Goal: Transaction & Acquisition: Purchase product/service

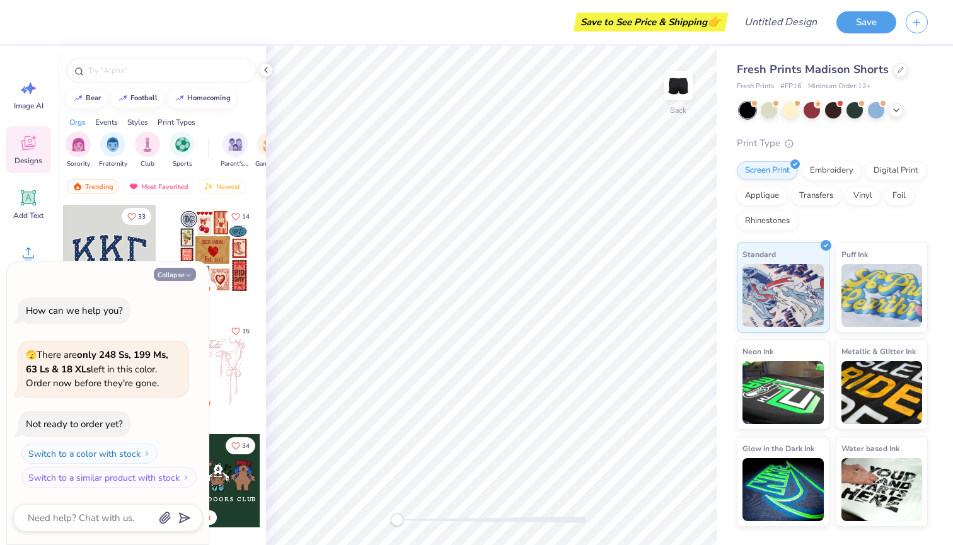
click at [167, 277] on button "Collapse" at bounding box center [175, 274] width 42 height 13
type textarea "x"
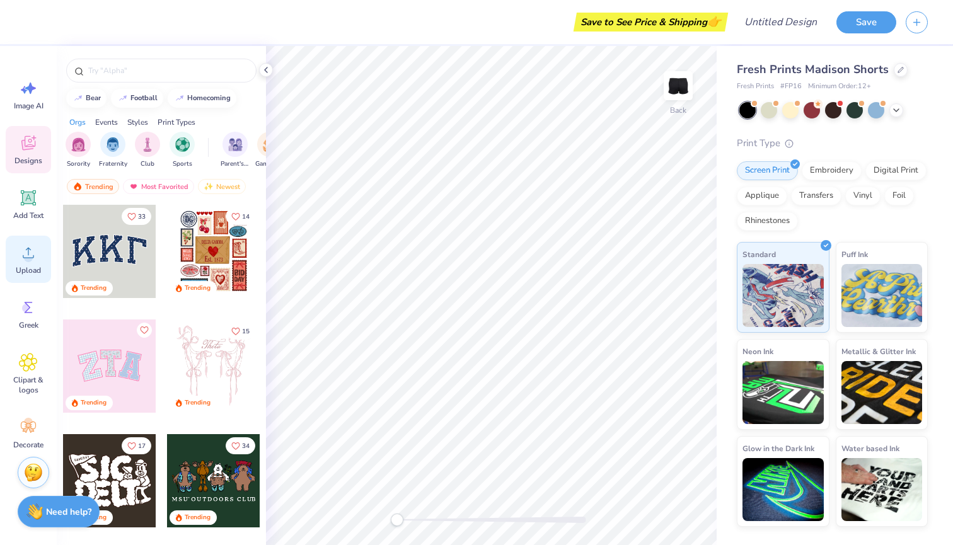
click at [18, 258] on div "Upload" at bounding box center [28, 259] width 45 height 47
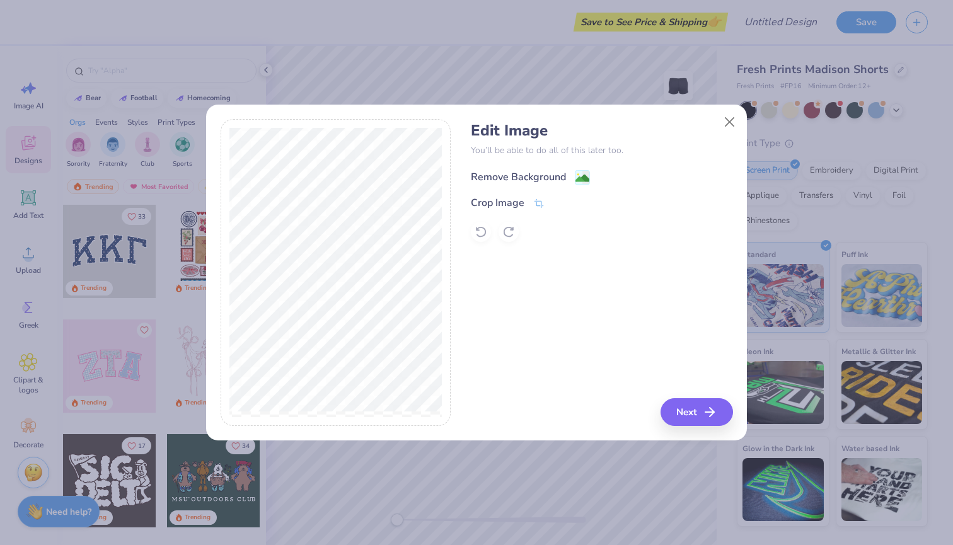
click at [547, 179] on div "Remove Background" at bounding box center [518, 177] width 95 height 15
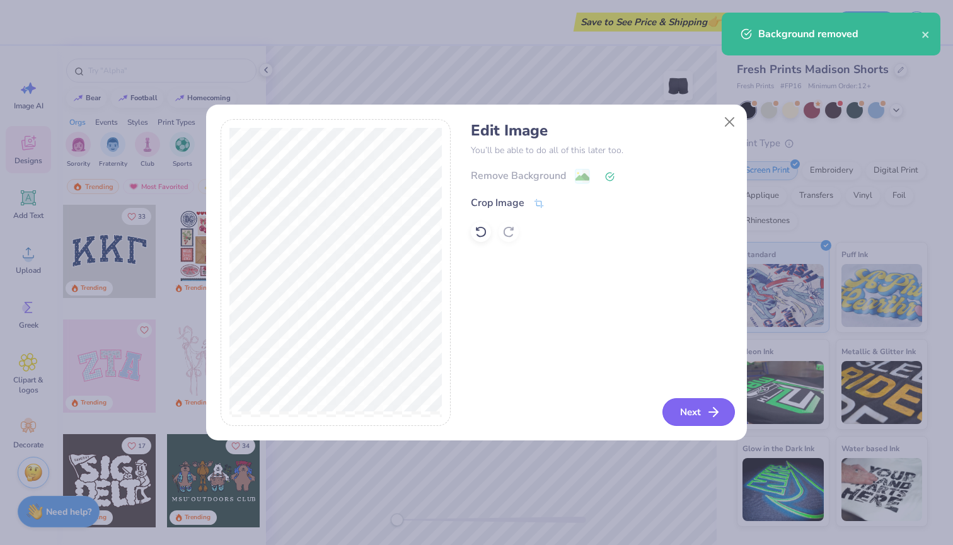
click at [707, 414] on icon "button" at bounding box center [713, 412] width 15 height 15
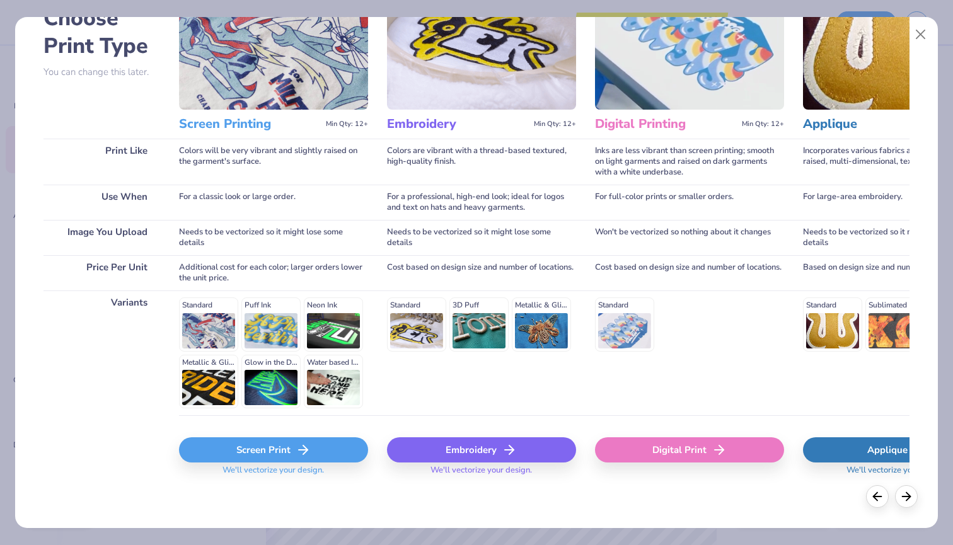
scroll to position [83, 0]
click at [273, 455] on div "Screen Print" at bounding box center [273, 450] width 189 height 25
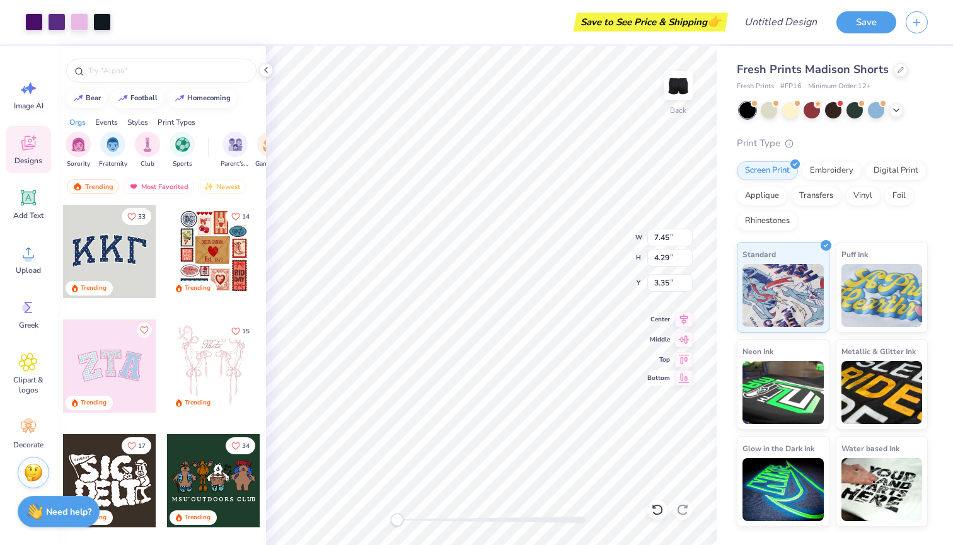
click at [665, 384] on div "Back W 7.45 7.45 " H 4.29 4.29 " Y 3.35 3.35 " Center Middle Top Bottom" at bounding box center [491, 295] width 451 height 499
type input "3.58"
type input "2.06"
type input "5.59"
type input "2.74"
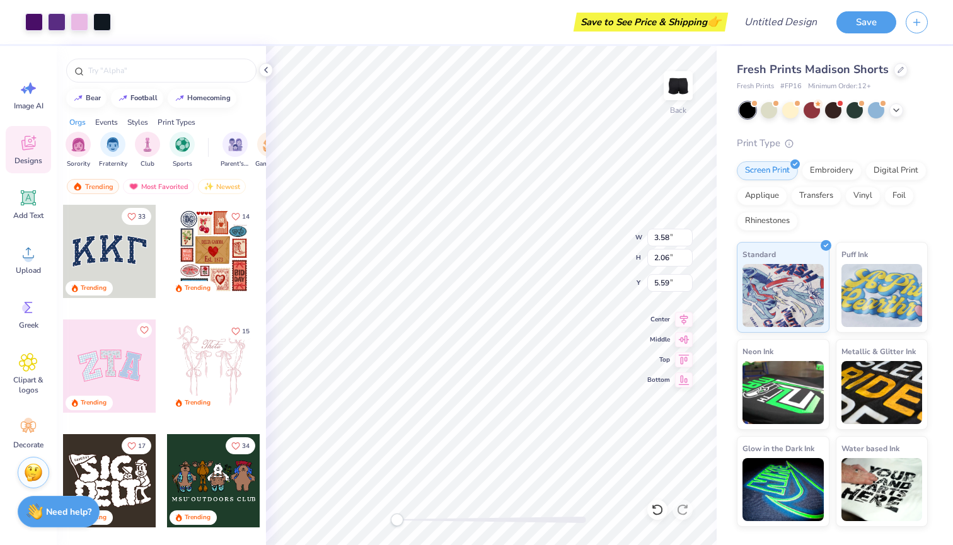
type input "1.58"
click at [898, 107] on icon at bounding box center [896, 109] width 10 height 10
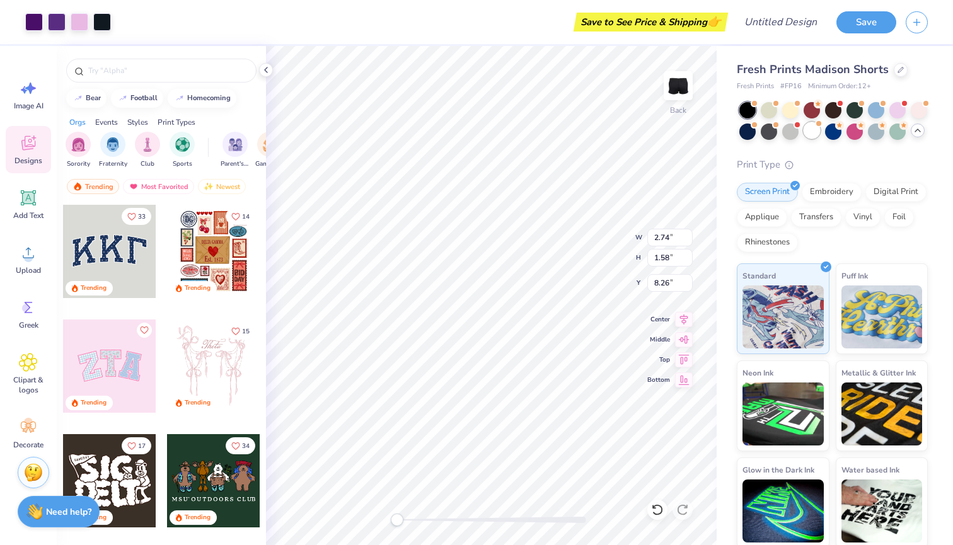
click at [814, 127] on div at bounding box center [812, 130] width 16 height 16
type input "8.06"
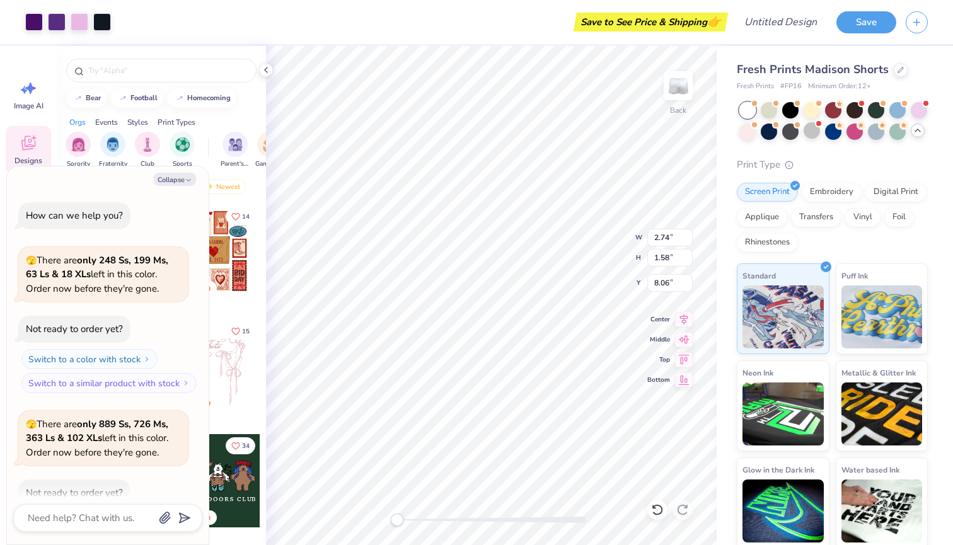
scroll to position [66, 0]
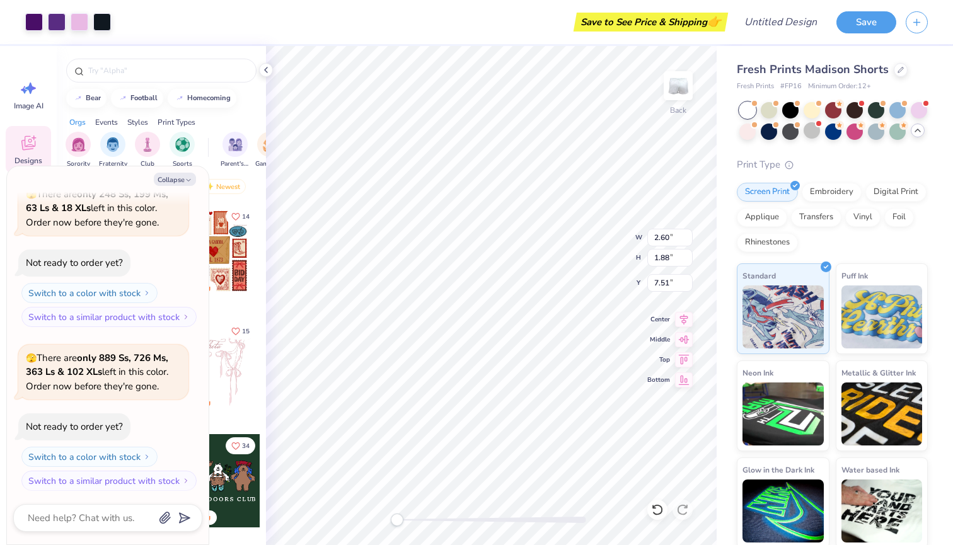
type textarea "x"
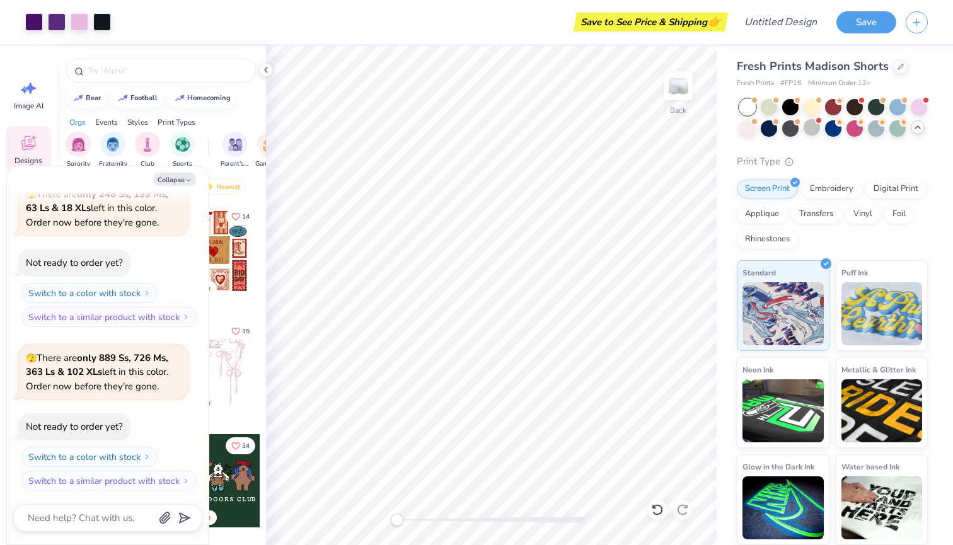
scroll to position [3, 0]
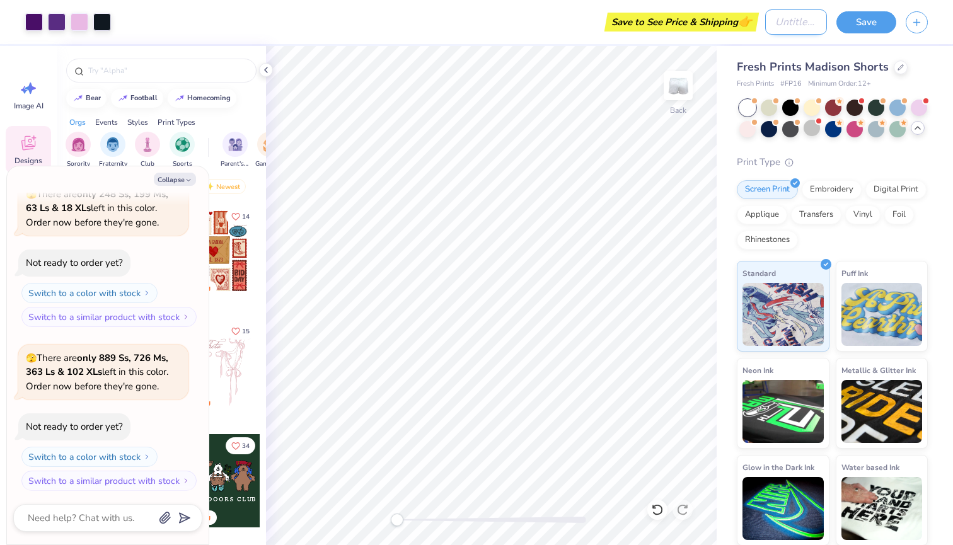
click at [778, 24] on input "Design Title" at bounding box center [796, 21] width 62 height 25
type input "l"
type textarea "x"
type input "lt"
type textarea "x"
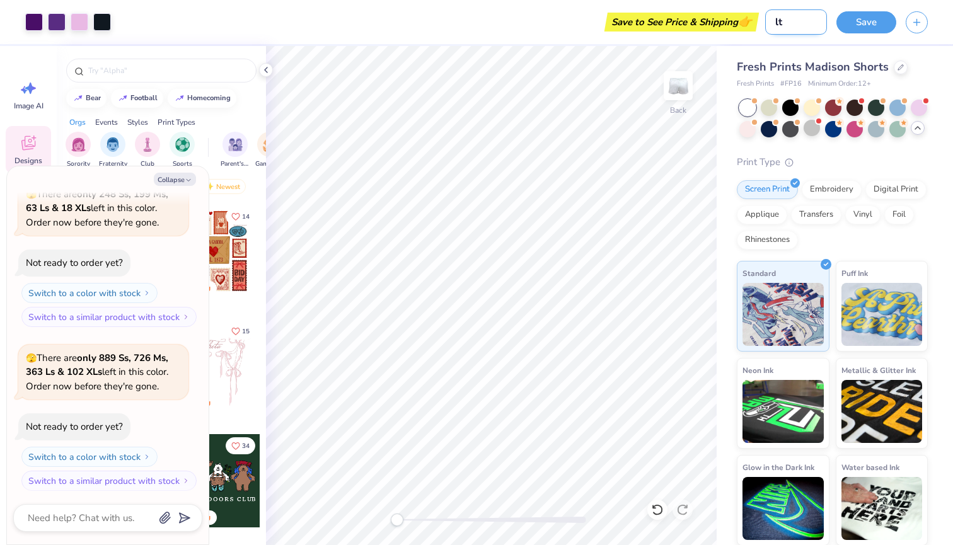
type input "lt3"
type textarea "x"
type input "lt3"
type textarea "x"
type input "lt3 s"
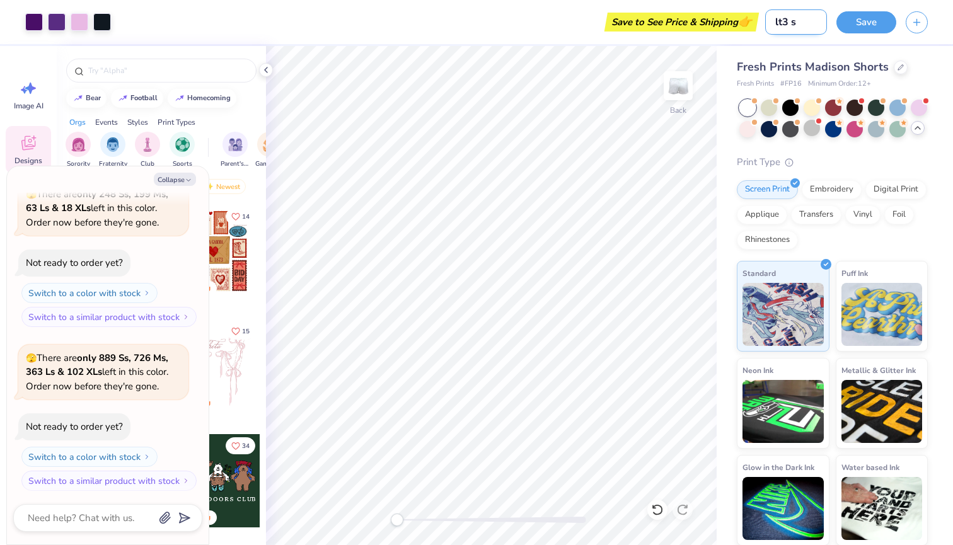
type textarea "x"
type input "lt3 sw"
type textarea "x"
type input "lt3 swe"
type textarea "x"
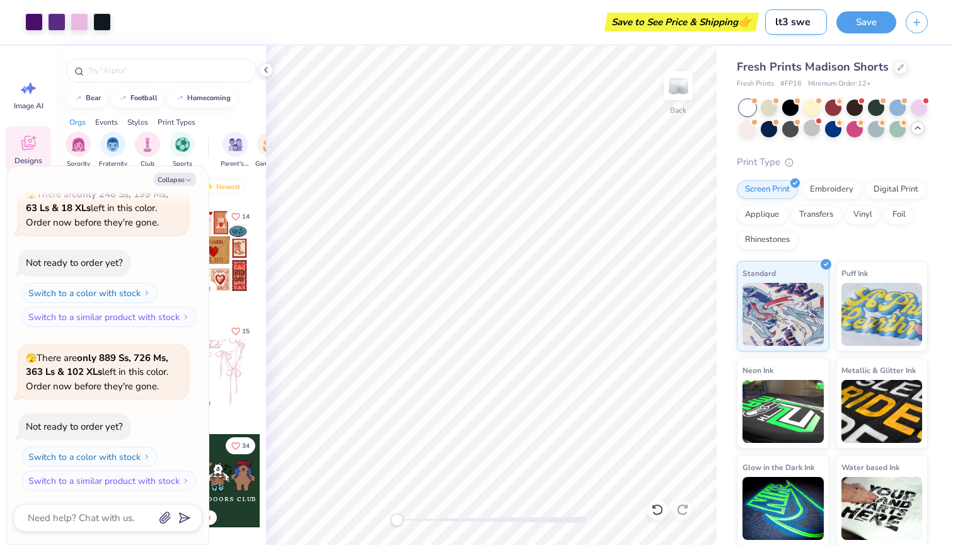
type input "lt3 swea"
type textarea "x"
type input "lt3 sweat"
type textarea "x"
type input "lt3 sweats"
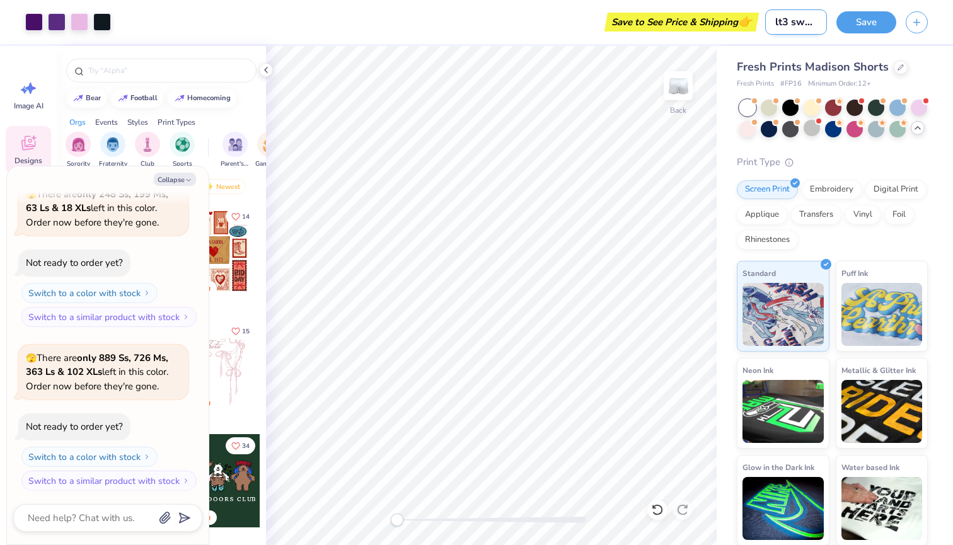
type textarea "x"
type input "lt3 sweatsh"
type textarea "x"
type input "lt3 sweatsho"
type textarea "x"
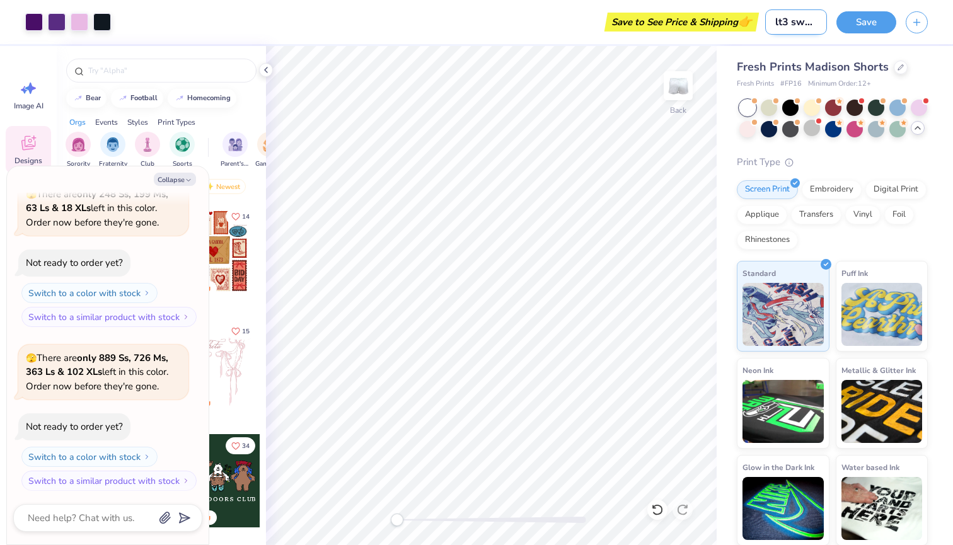
type input "lt3 sweatshor"
type textarea "x"
type input "lt3 sweatshort"
type textarea "x"
type input "lt3 sweatshorts"
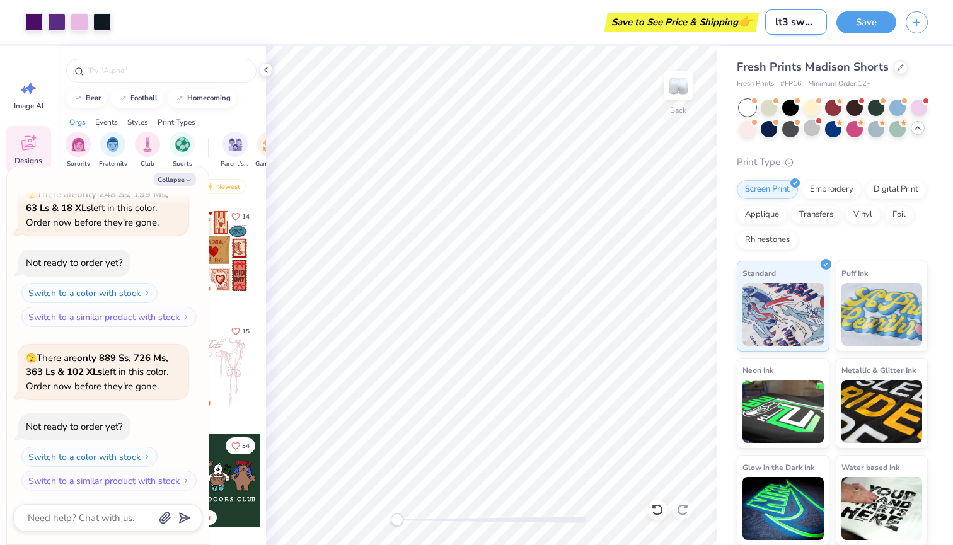
type textarea "x"
type input "lt3 Sweatshirts"
type textarea "x"
type input "lt3 Sweatshirts"
type textarea "x"
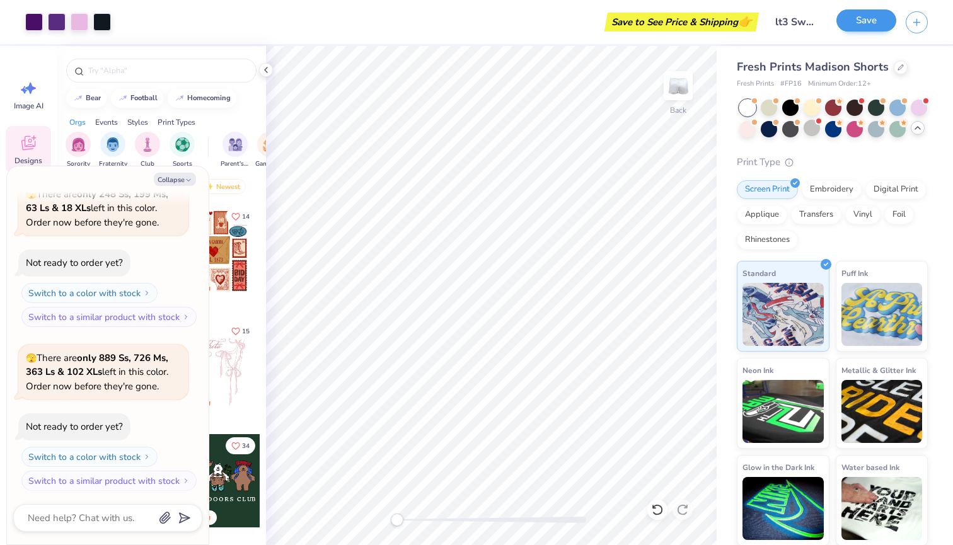
drag, startPoint x: 906, startPoint y: 4, endPoint x: 860, endPoint y: 27, distance: 51.6
click at [860, 27] on button "Save" at bounding box center [867, 20] width 60 height 22
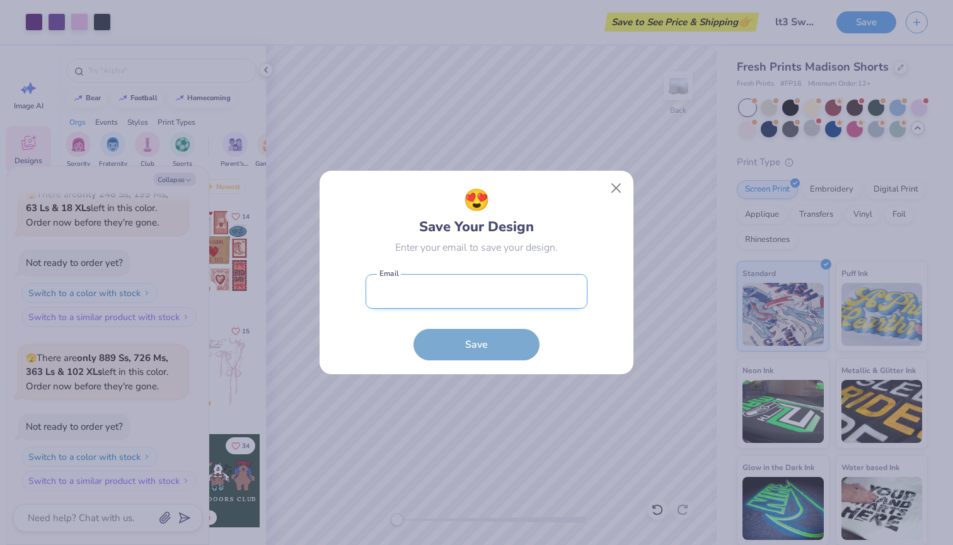
click at [461, 293] on input "email" at bounding box center [477, 291] width 222 height 35
type input "s"
type input "m"
click at [447, 291] on input "[DOMAIN_NAME]" at bounding box center [477, 291] width 222 height 35
type input "[DOMAIN_NAME]"
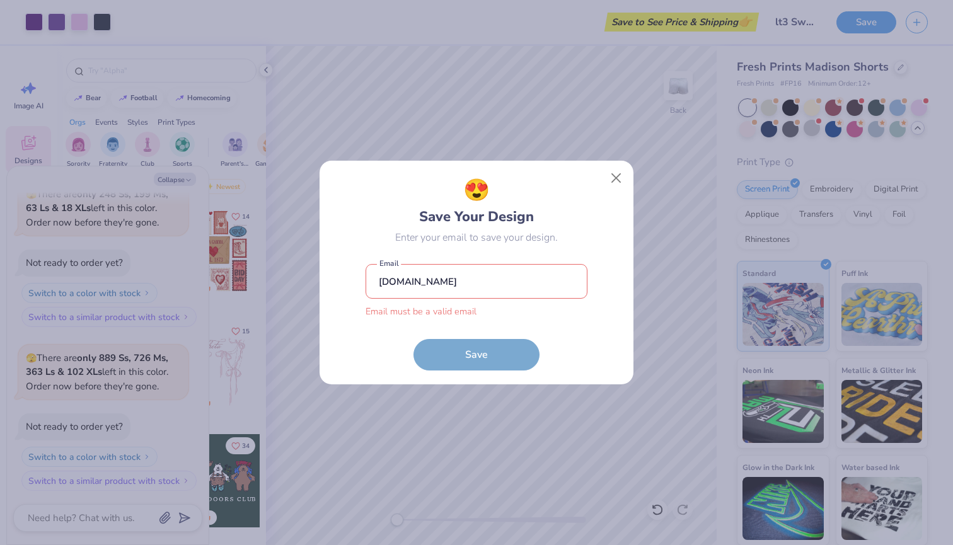
click at [484, 335] on form "[DOMAIN_NAME] Email must be a valid email Email Save" at bounding box center [477, 314] width 222 height 112
click at [446, 284] on input "[DOMAIN_NAME]" at bounding box center [477, 281] width 222 height 35
click at [465, 352] on form "[DOMAIN_NAME] Email must be a valid email Email Save" at bounding box center [477, 314] width 222 height 112
click at [451, 368] on form "[DOMAIN_NAME] Email must be a valid email Email Save" at bounding box center [477, 314] width 222 height 112
click at [403, 283] on input "[DOMAIN_NAME]" at bounding box center [477, 281] width 222 height 35
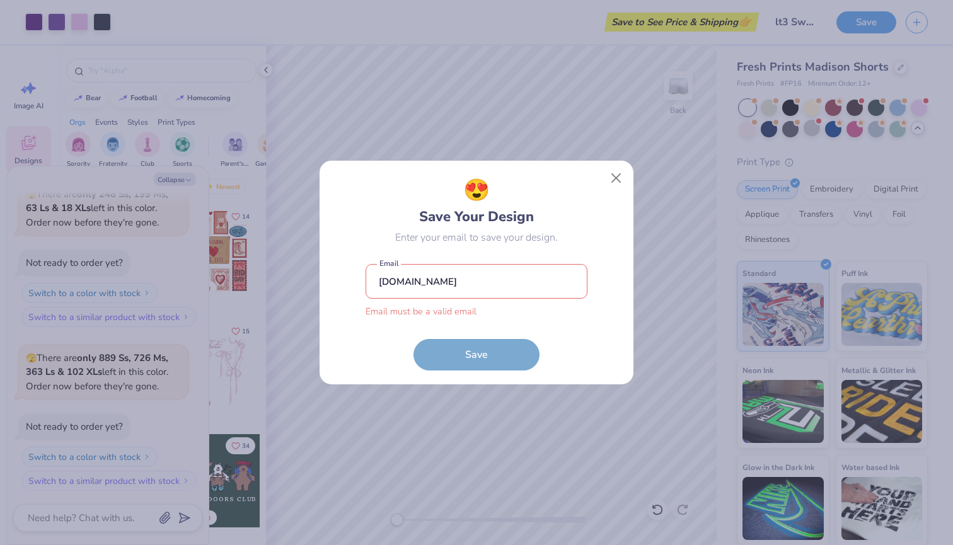
click at [439, 286] on input "[DOMAIN_NAME]" at bounding box center [477, 281] width 222 height 35
click at [395, 285] on input "[DOMAIN_NAME]" at bounding box center [477, 281] width 222 height 35
drag, startPoint x: 497, startPoint y: 283, endPoint x: 343, endPoint y: 272, distance: 154.2
click at [343, 272] on div "😍 Save Your Design Enter your email to save your design. [DOMAIN_NAME] Email mu…" at bounding box center [477, 272] width 286 height 195
click at [426, 288] on input "[DOMAIN_NAME]" at bounding box center [477, 281] width 222 height 35
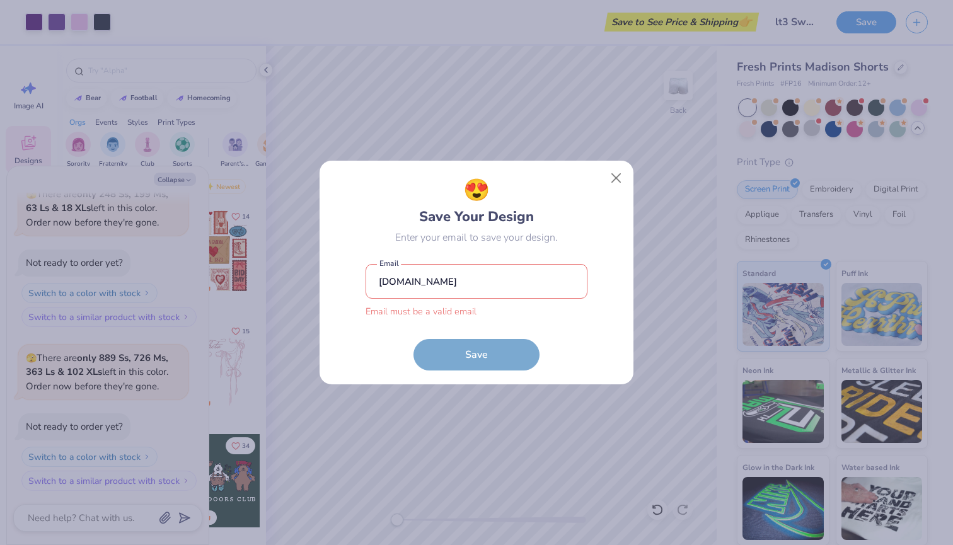
drag, startPoint x: 520, startPoint y: 274, endPoint x: 329, endPoint y: 270, distance: 191.1
click at [329, 270] on div "😍 Save Your Design Enter your email to save your design. [DOMAIN_NAME] Email mu…" at bounding box center [477, 273] width 314 height 224
drag, startPoint x: 378, startPoint y: 283, endPoint x: 524, endPoint y: 279, distance: 145.7
click at [524, 279] on input "[DOMAIN_NAME]" at bounding box center [477, 281] width 222 height 35
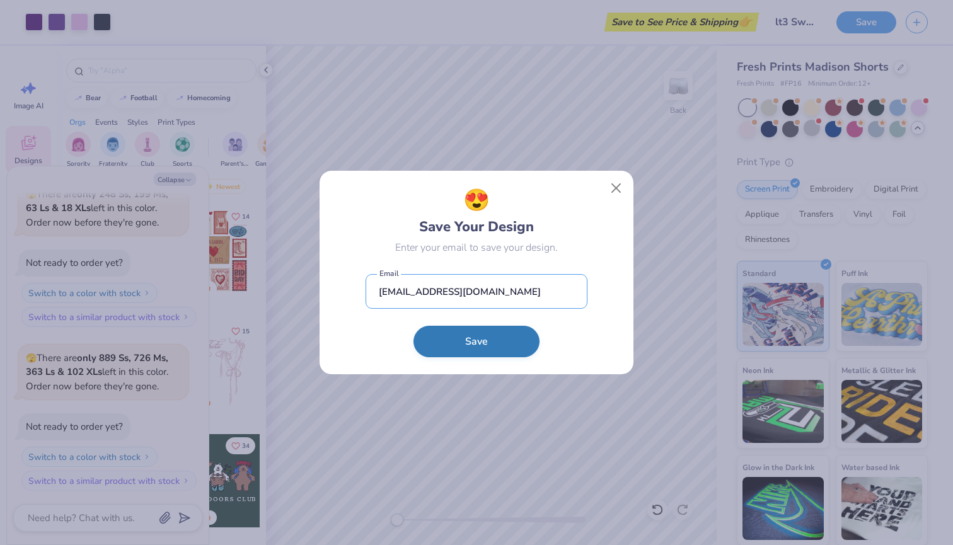
type input "[EMAIL_ADDRESS][DOMAIN_NAME]"
click at [484, 332] on button "Save" at bounding box center [477, 342] width 126 height 32
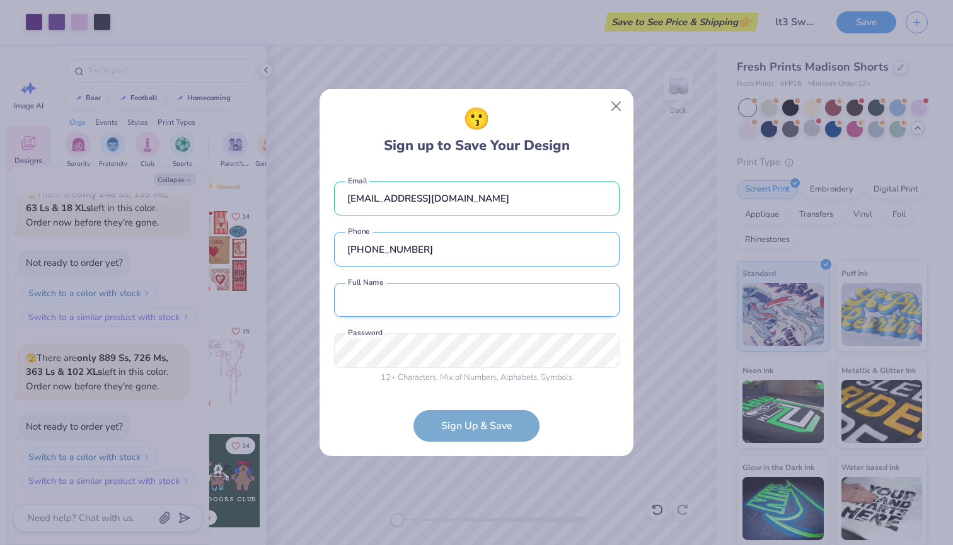
type input "[PHONE_NUMBER]"
type input "[PERSON_NAME]"
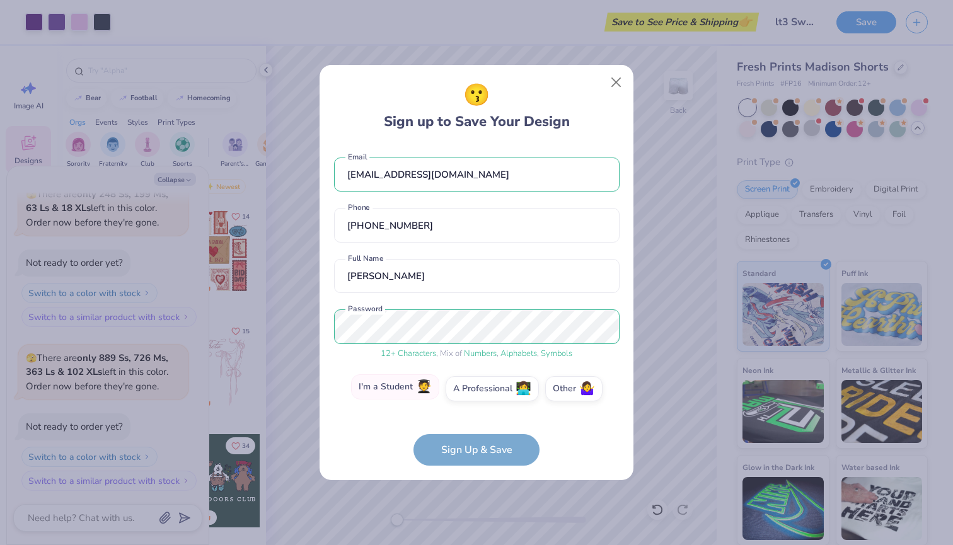
click at [410, 391] on label "I'm a Student 🧑‍🎓" at bounding box center [395, 386] width 88 height 25
click at [473, 391] on input "I'm a Student 🧑‍🎓" at bounding box center [477, 392] width 8 height 8
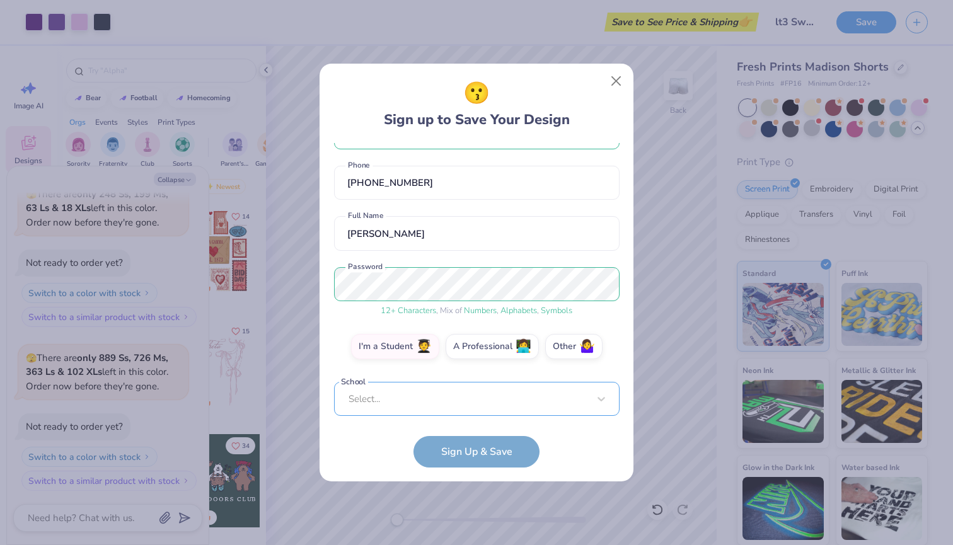
click at [427, 399] on div "Select..." at bounding box center [477, 399] width 286 height 35
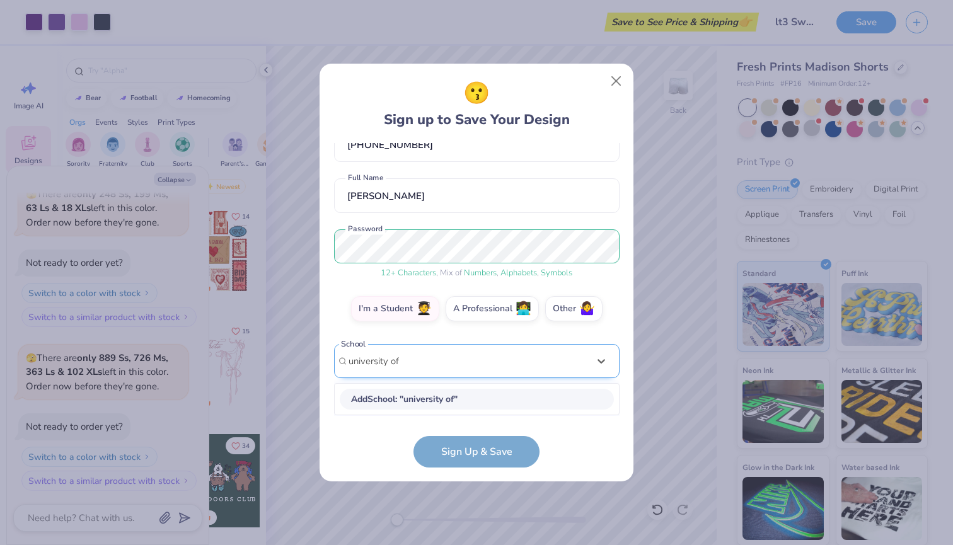
scroll to position [78, 0]
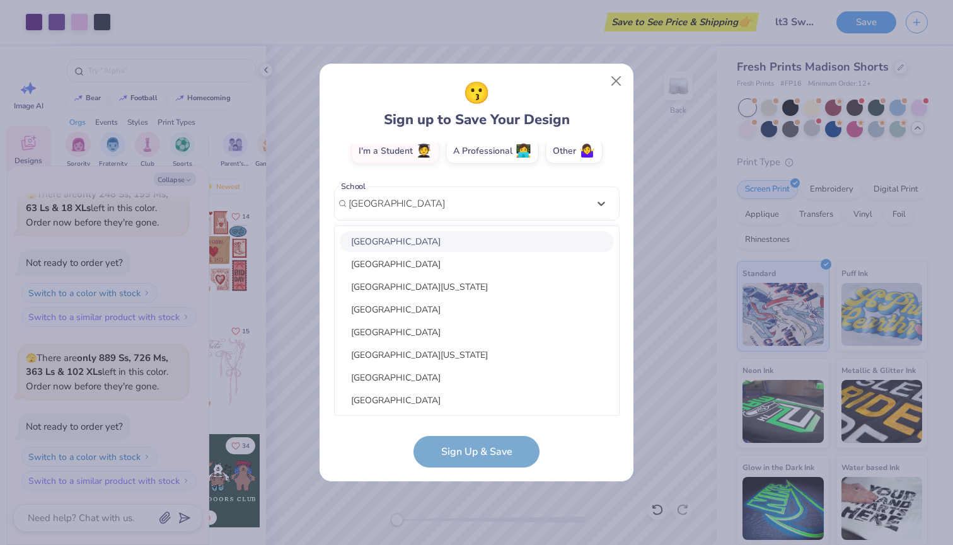
click at [438, 237] on div "[GEOGRAPHIC_DATA]" at bounding box center [477, 241] width 274 height 21
type input "[GEOGRAPHIC_DATA]"
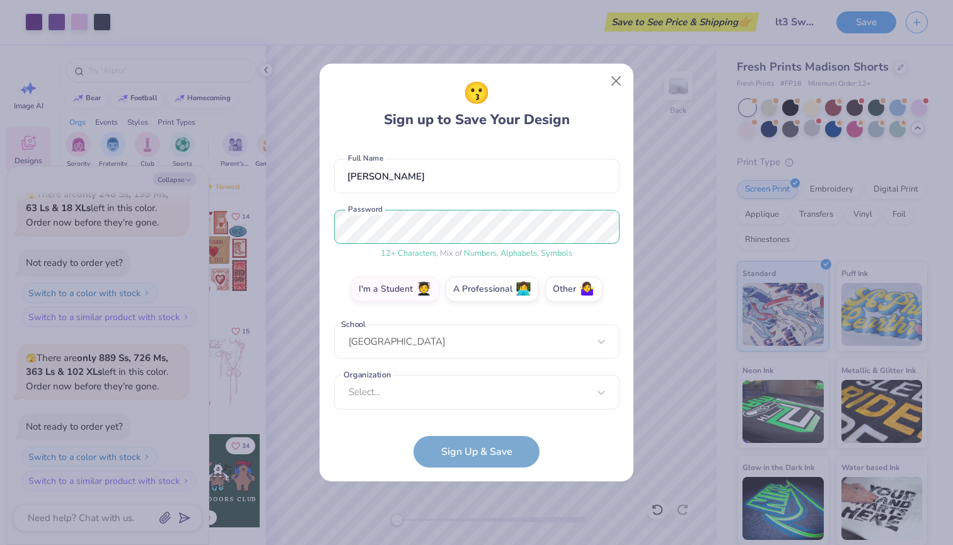
scroll to position [98, 0]
click at [431, 396] on div "option focused, 8 of 15. 15 results available. Use Up and Down to choose option…" at bounding box center [477, 490] width 286 height 230
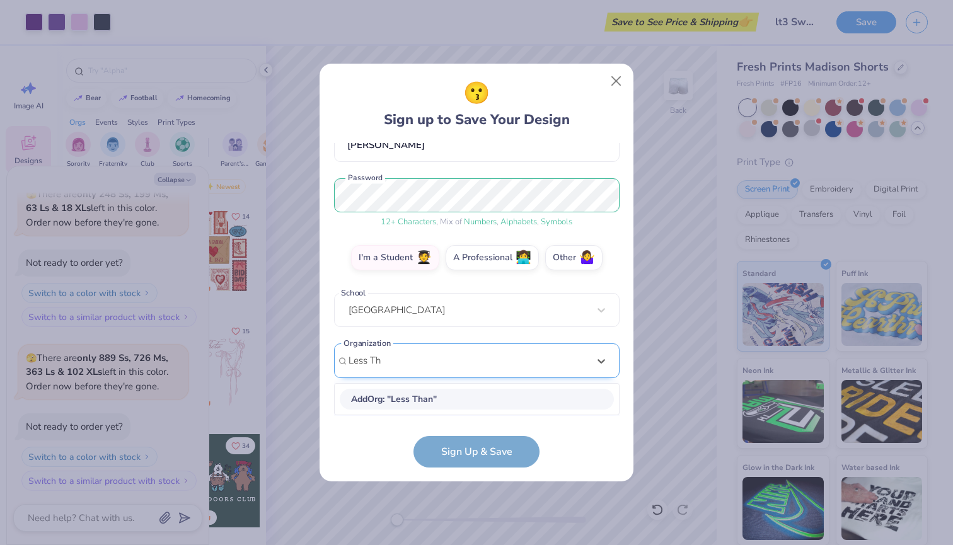
scroll to position [129, 0]
type input "L"
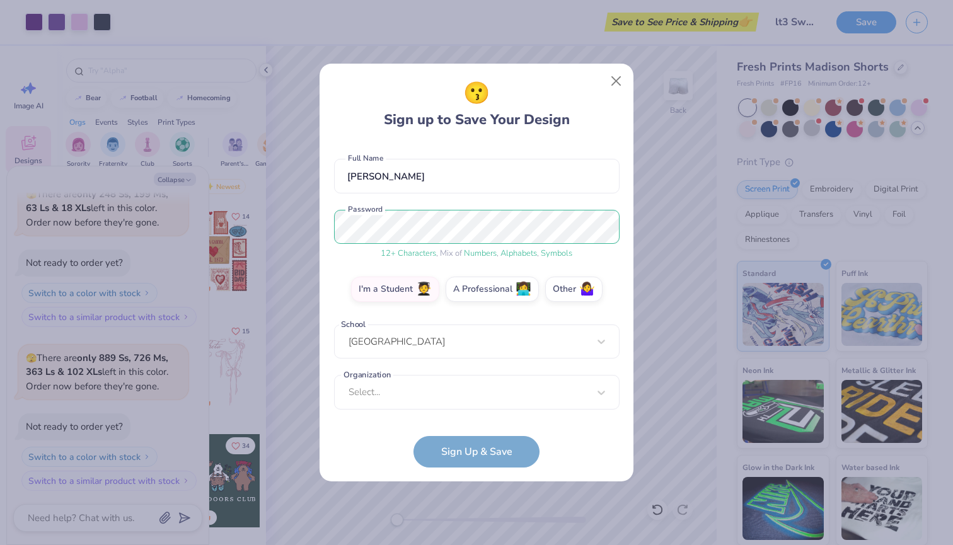
click at [460, 456] on form "[EMAIL_ADDRESS][DOMAIN_NAME] Email [PHONE_NUMBER] Phone [PERSON_NAME] Full Name…" at bounding box center [477, 305] width 286 height 325
click at [479, 448] on form "[EMAIL_ADDRESS][DOMAIN_NAME] Email [PHONE_NUMBER] Phone [PERSON_NAME] Full Name…" at bounding box center [477, 305] width 286 height 325
click at [458, 465] on form "[EMAIL_ADDRESS][DOMAIN_NAME] Email [PHONE_NUMBER] Phone [PERSON_NAME] Full Name…" at bounding box center [477, 305] width 286 height 325
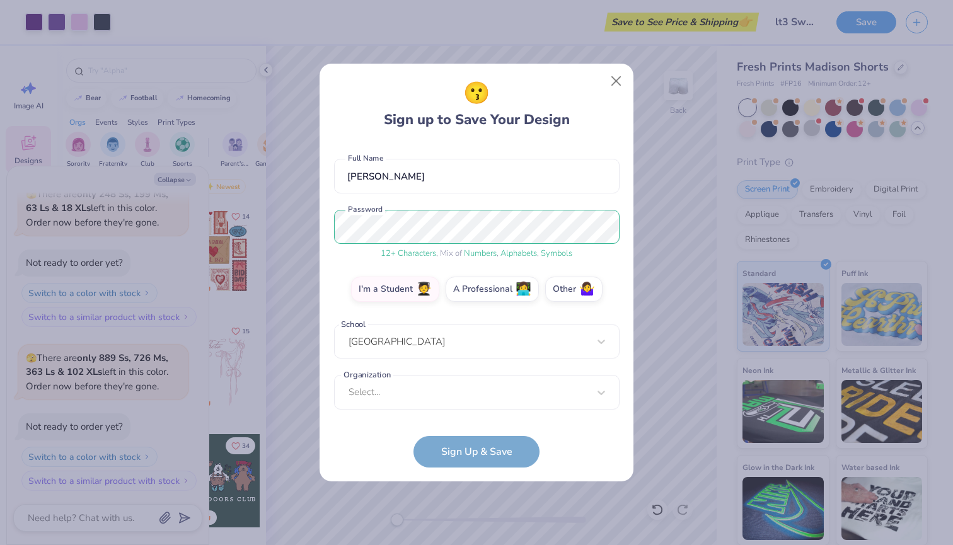
click at [458, 465] on form "[EMAIL_ADDRESS][DOMAIN_NAME] Email [PHONE_NUMBER] Phone [PERSON_NAME] Full Name…" at bounding box center [477, 305] width 286 height 325
click at [442, 454] on form "[EMAIL_ADDRESS][DOMAIN_NAME] Email [PHONE_NUMBER] Phone [PERSON_NAME] Full Name…" at bounding box center [477, 305] width 286 height 325
click at [447, 395] on div "Select..." at bounding box center [477, 392] width 286 height 35
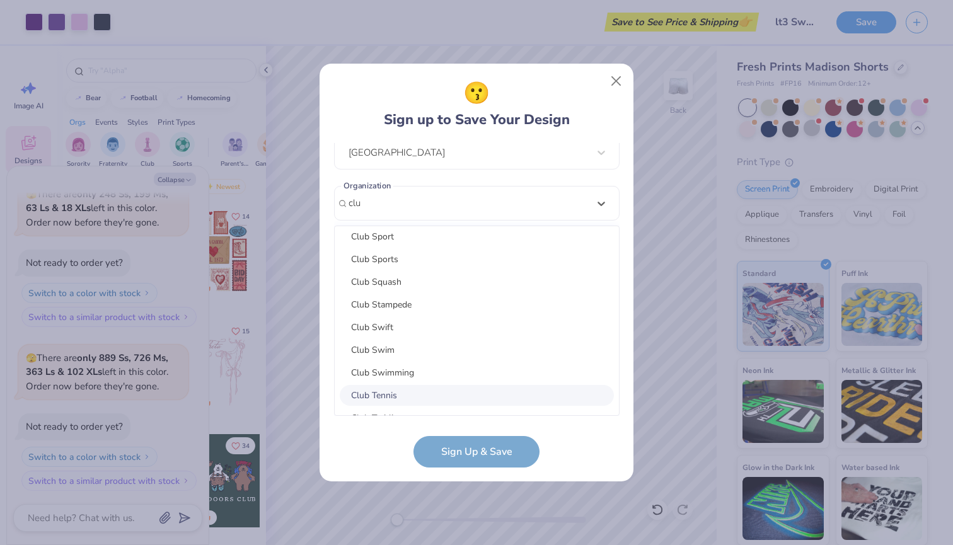
scroll to position [141, 0]
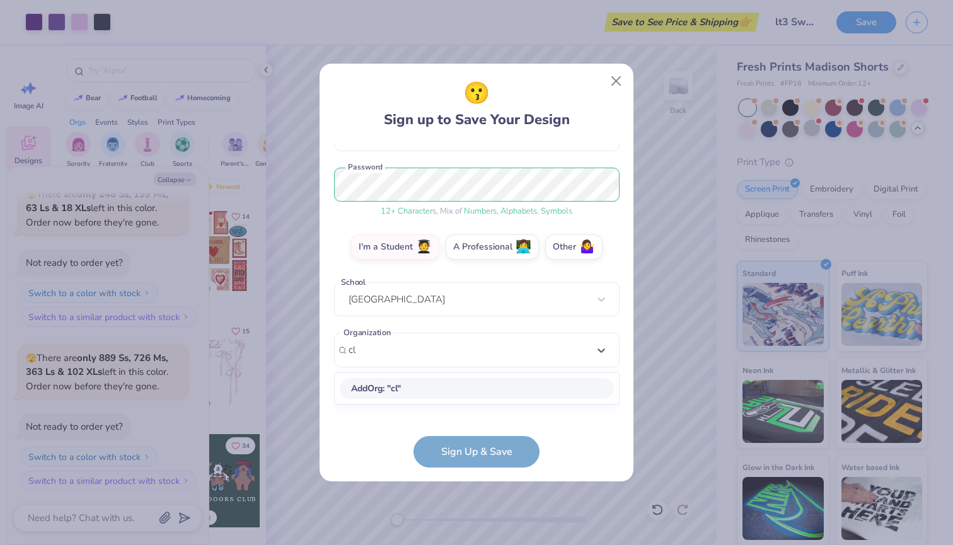
type input "c"
click at [473, 285] on div "[GEOGRAPHIC_DATA]" at bounding box center [477, 299] width 286 height 35
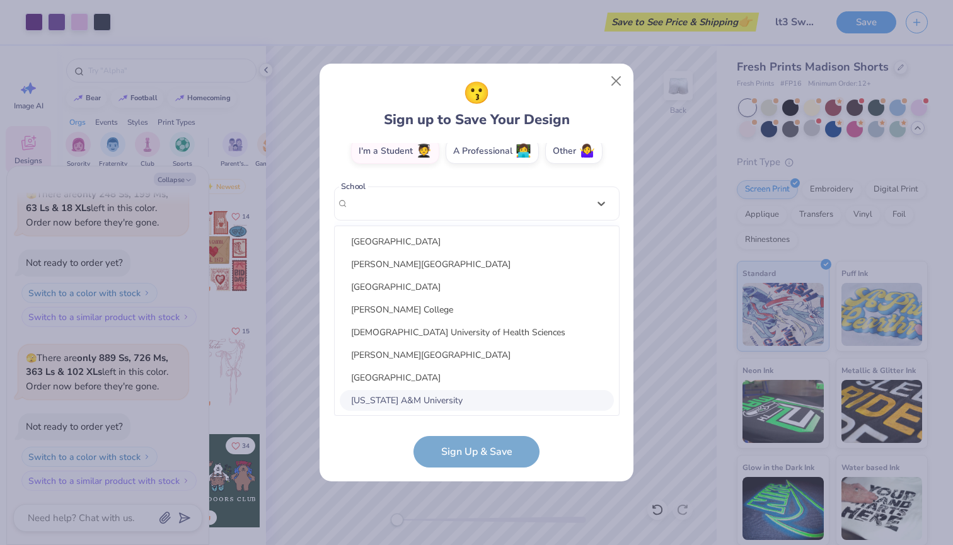
scroll to position [98, 0]
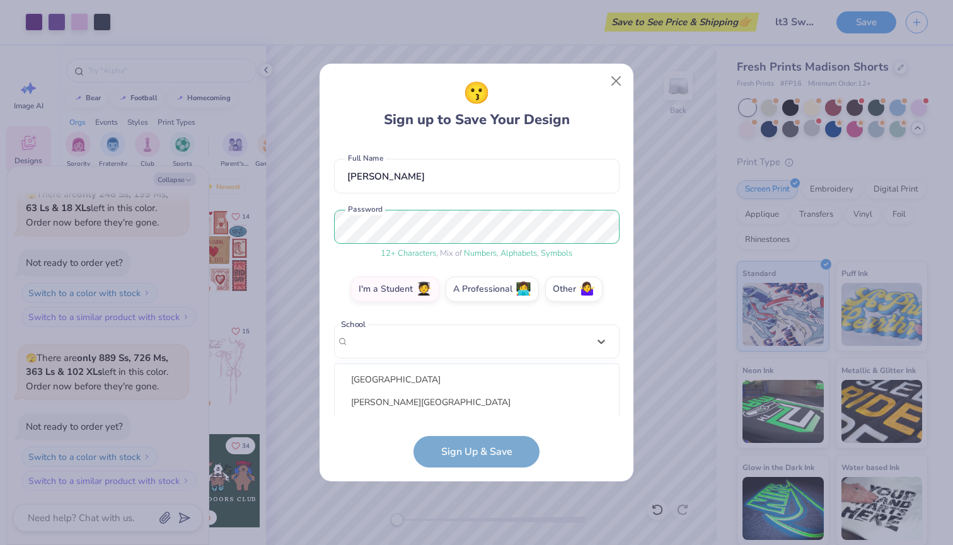
click at [437, 456] on form "[EMAIL_ADDRESS][DOMAIN_NAME] Email [PHONE_NUMBER] Phone [PERSON_NAME] Full Name…" at bounding box center [477, 305] width 286 height 325
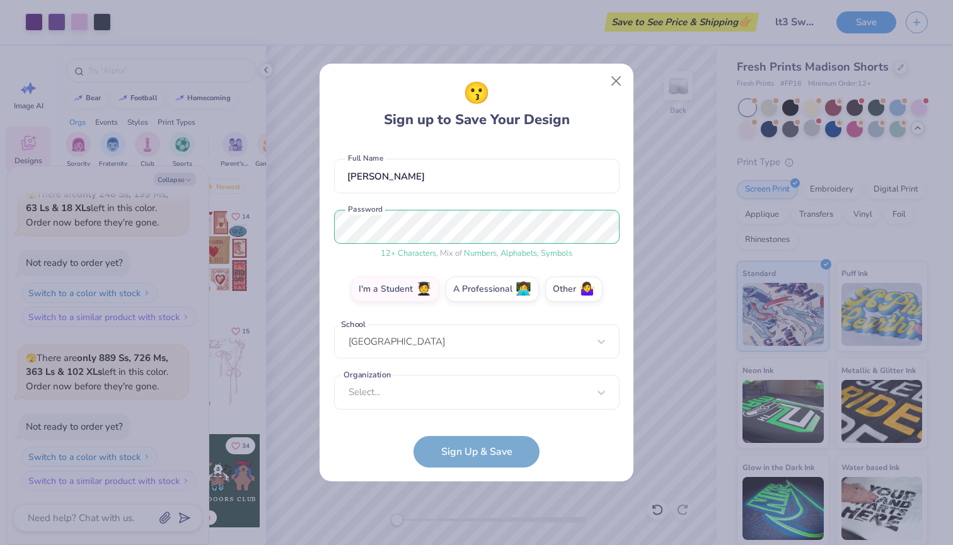
click at [437, 456] on form "[EMAIL_ADDRESS][DOMAIN_NAME] Email [PHONE_NUMBER] Phone [PERSON_NAME] Full Name…" at bounding box center [477, 305] width 286 height 325
click at [436, 456] on form "[EMAIL_ADDRESS][DOMAIN_NAME] Email [PHONE_NUMBER] Phone [PERSON_NAME] Full Name…" at bounding box center [477, 305] width 286 height 325
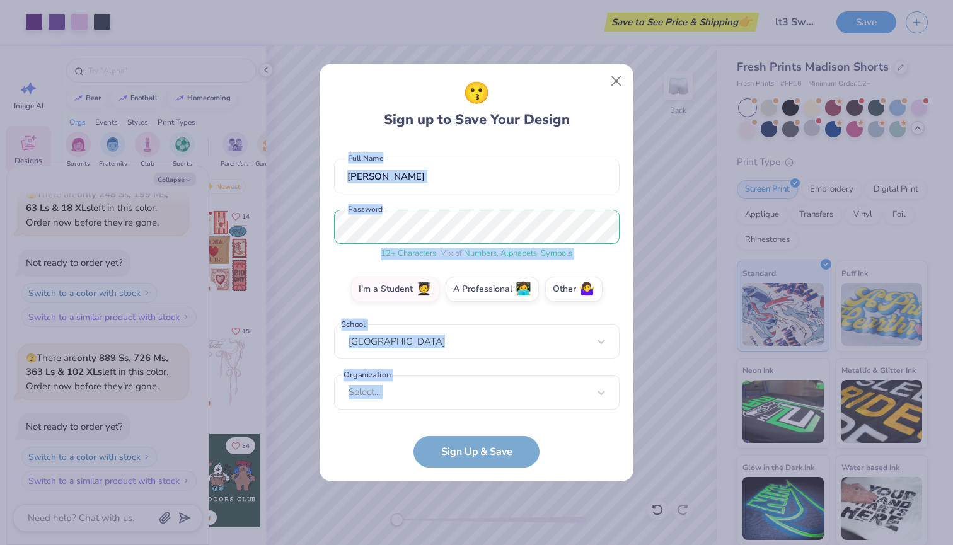
drag, startPoint x: 436, startPoint y: 456, endPoint x: 598, endPoint y: 143, distance: 352.7
click at [594, 148] on form "[EMAIL_ADDRESS][DOMAIN_NAME] Email [PHONE_NUMBER] Phone [PERSON_NAME] Full Name…" at bounding box center [477, 305] width 286 height 325
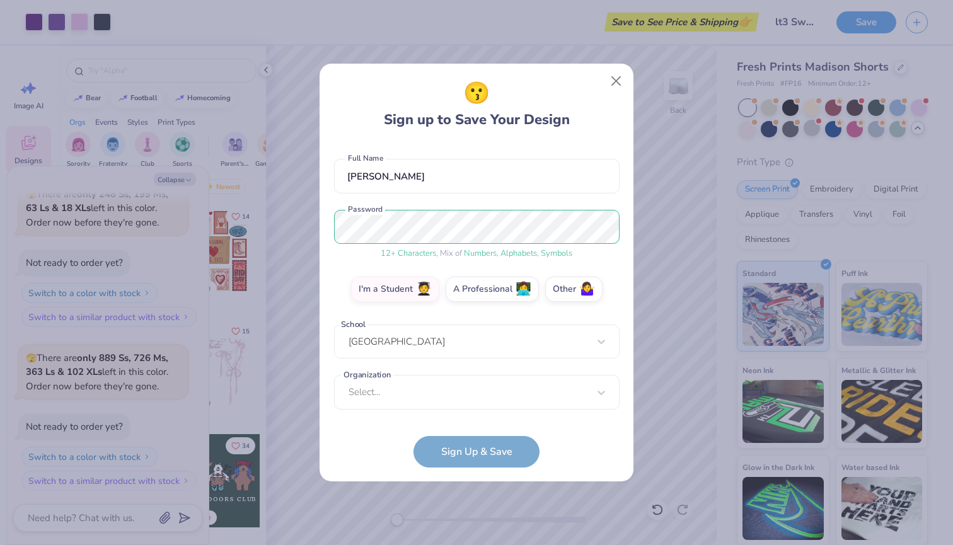
click at [584, 105] on div "😗 Sign up to Save Your Design" at bounding box center [477, 104] width 286 height 53
click at [612, 79] on button "Close" at bounding box center [617, 81] width 24 height 24
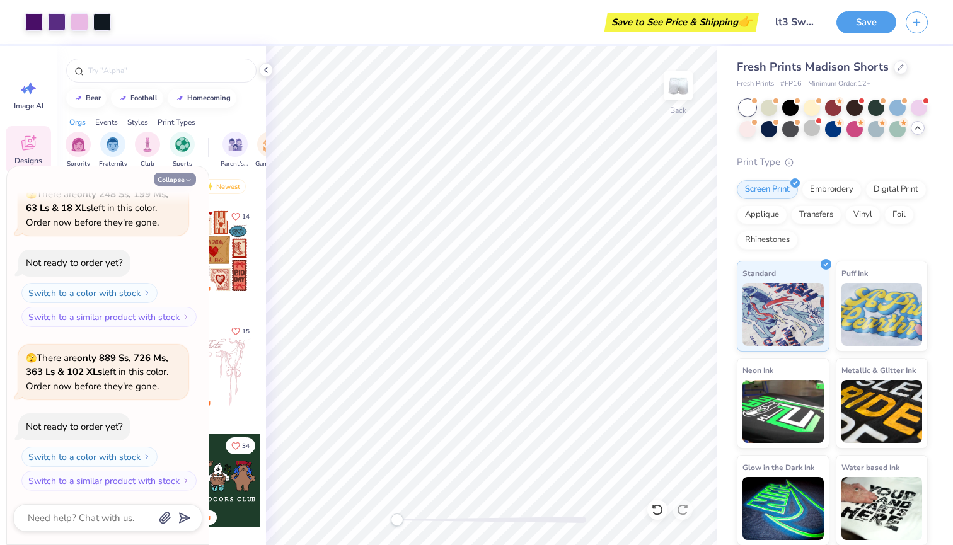
click at [183, 182] on button "Collapse" at bounding box center [175, 179] width 42 height 13
type textarea "x"
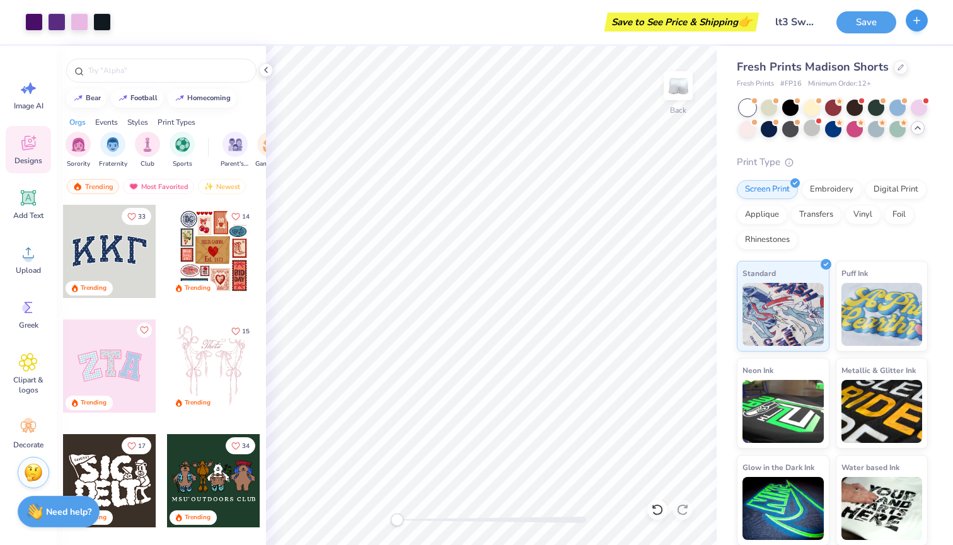
click at [909, 20] on button "button" at bounding box center [917, 20] width 22 height 22
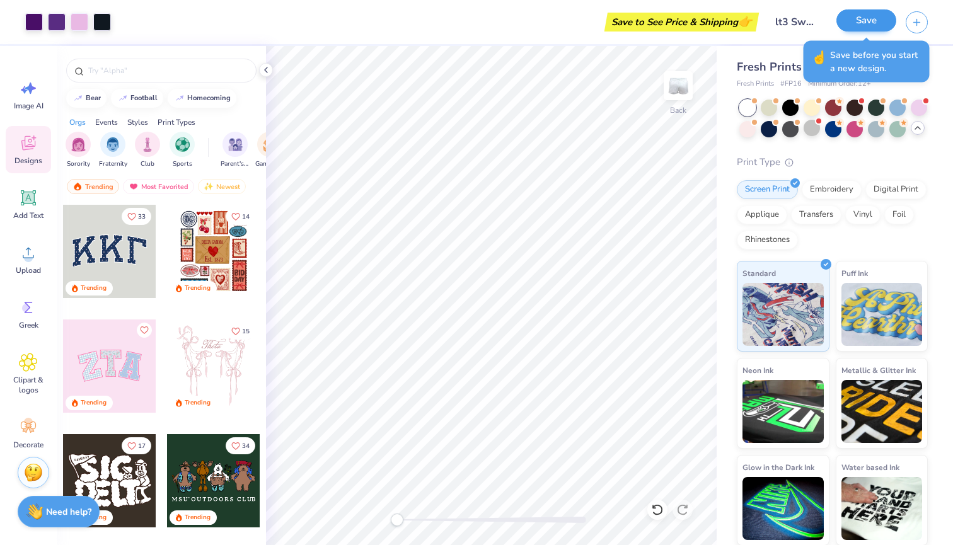
click at [849, 18] on button "Save" at bounding box center [867, 20] width 60 height 22
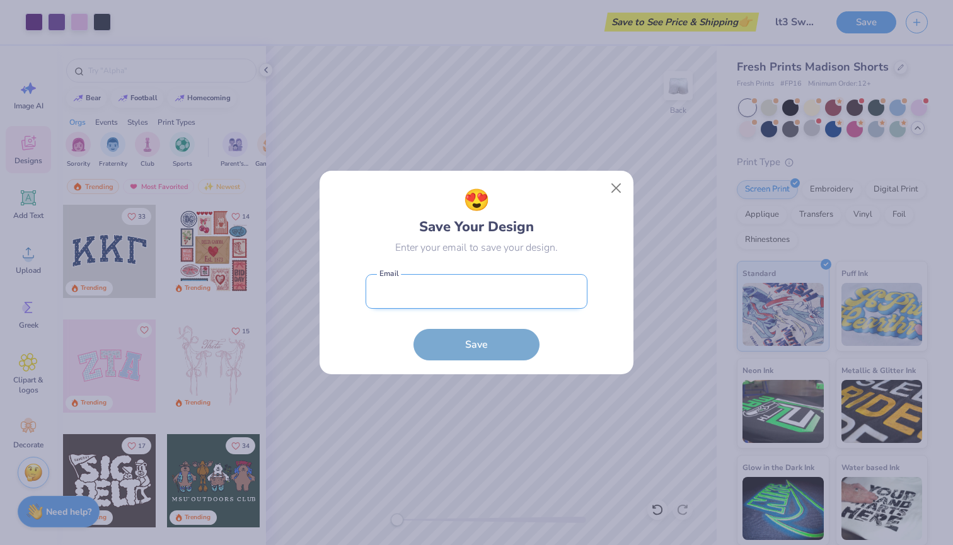
click at [492, 289] on input "email" at bounding box center [477, 291] width 222 height 35
type input "w"
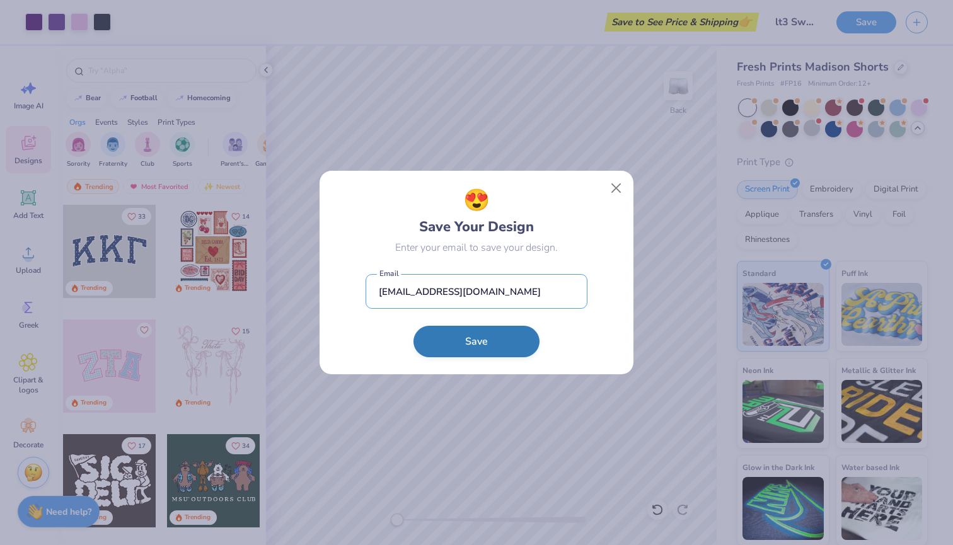
type input "[EMAIL_ADDRESS][DOMAIN_NAME]"
click at [484, 348] on button "Save" at bounding box center [477, 342] width 126 height 32
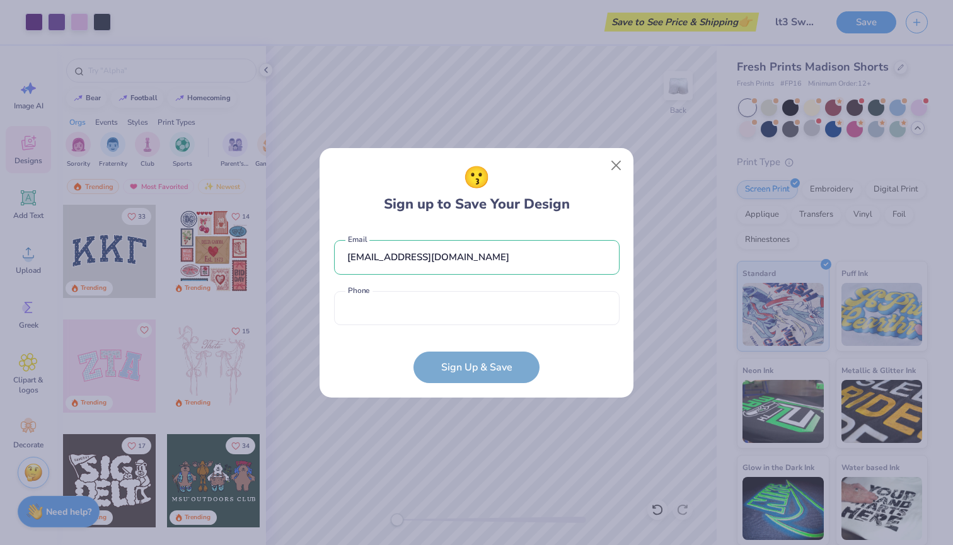
click at [480, 368] on form "[EMAIL_ADDRESS][DOMAIN_NAME] Email Phone is a required field Phone Sign Up & Sa…" at bounding box center [477, 306] width 286 height 156
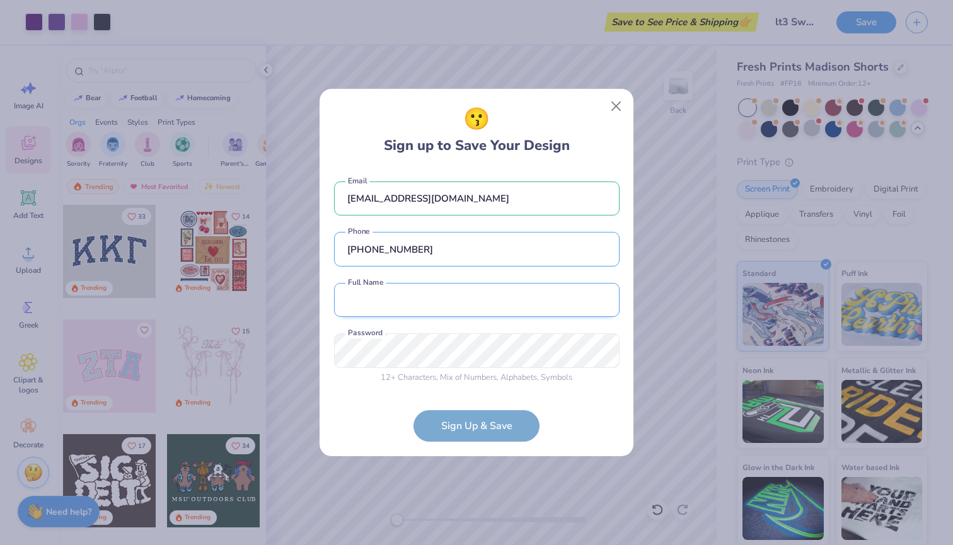
type input "[PHONE_NUMBER]"
type input "[PERSON_NAME]"
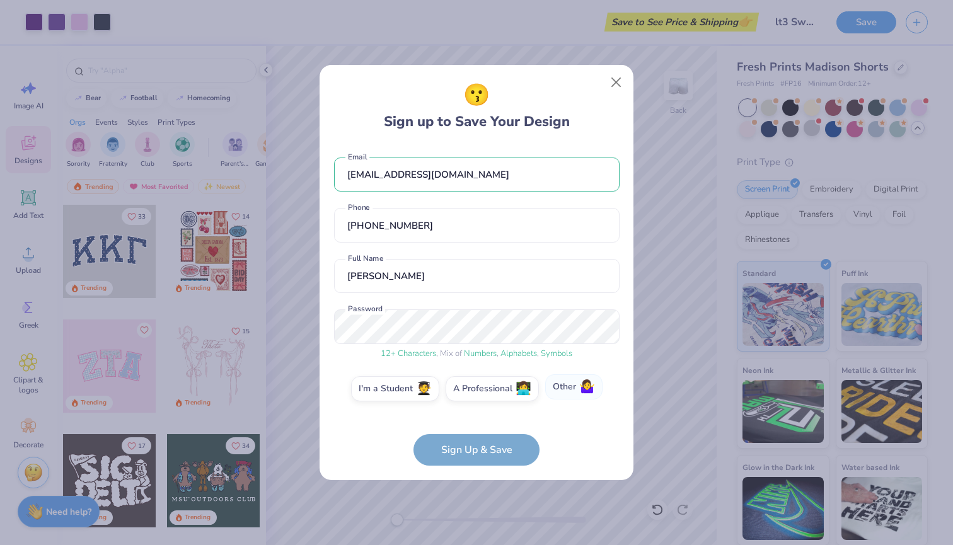
click at [569, 386] on label "Other 🤷‍♀️" at bounding box center [573, 386] width 57 height 25
click at [481, 388] on input "Other 🤷‍♀️" at bounding box center [477, 392] width 8 height 8
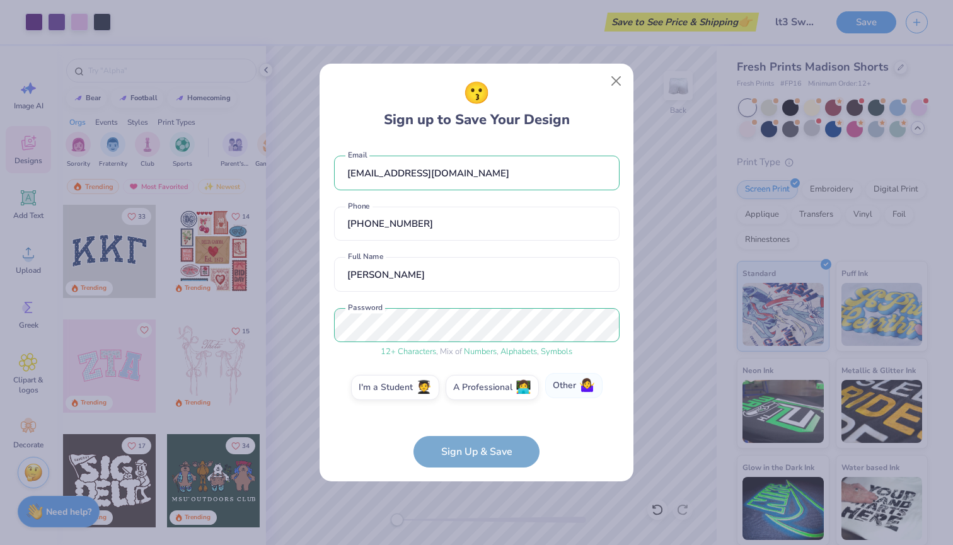
scroll to position [48, 0]
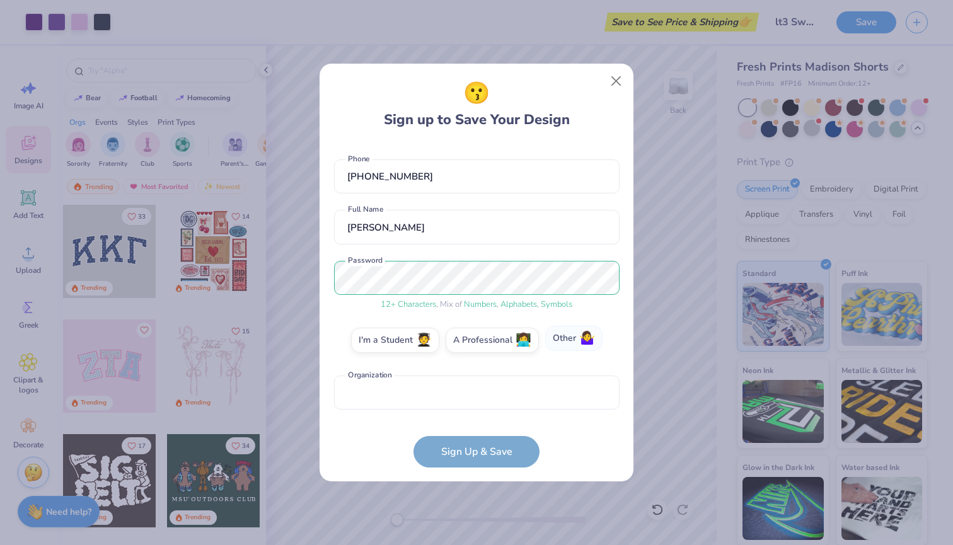
click at [571, 347] on label "Other 🤷‍♀️" at bounding box center [573, 338] width 57 height 25
click at [481, 386] on input "Other 🤷‍♀️" at bounding box center [477, 390] width 8 height 8
click at [491, 342] on label "A Professional 👩‍💻" at bounding box center [492, 337] width 93 height 25
click at [481, 386] on input "A Professional 👩‍💻" at bounding box center [477, 390] width 8 height 8
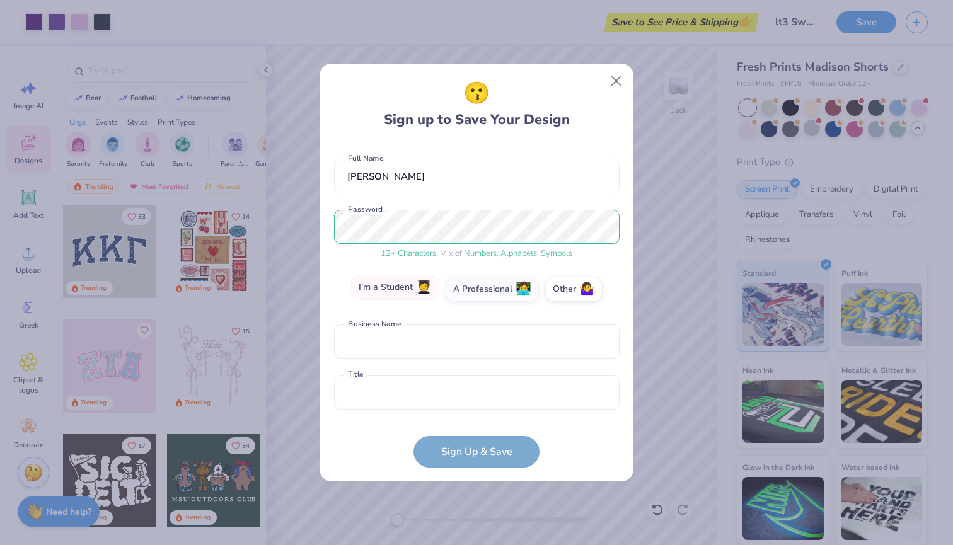
click at [393, 291] on label "I'm a Student 🧑‍🎓" at bounding box center [395, 287] width 88 height 25
click at [473, 386] on input "I'm a Student 🧑‍🎓" at bounding box center [477, 390] width 8 height 8
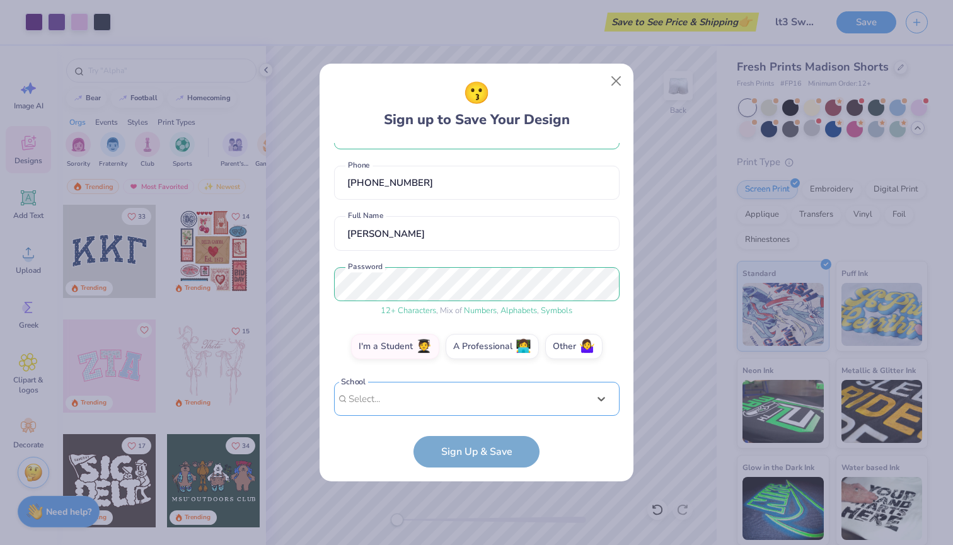
click at [401, 409] on div "option focused, 1 of 30. 30 results available. Use Up and Down to choose option…" at bounding box center [477, 497] width 286 height 230
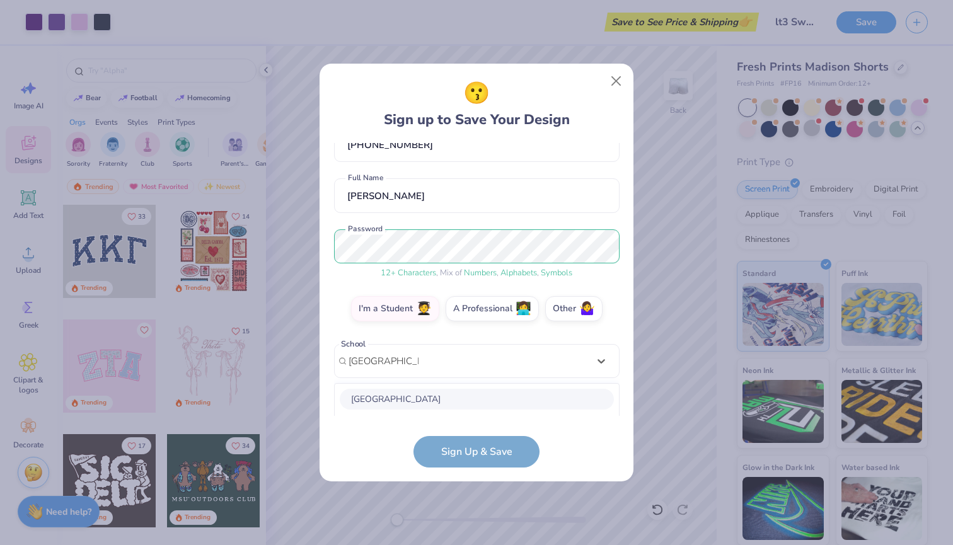
scroll to position [236, 0]
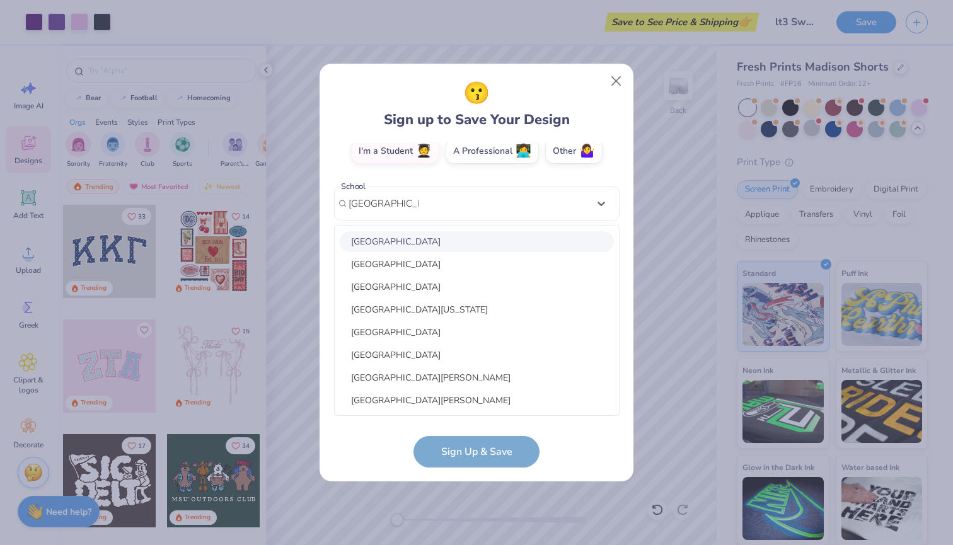
click at [402, 238] on div "[GEOGRAPHIC_DATA]" at bounding box center [477, 241] width 274 height 21
type input "[GEOGRAPHIC_DATA]"
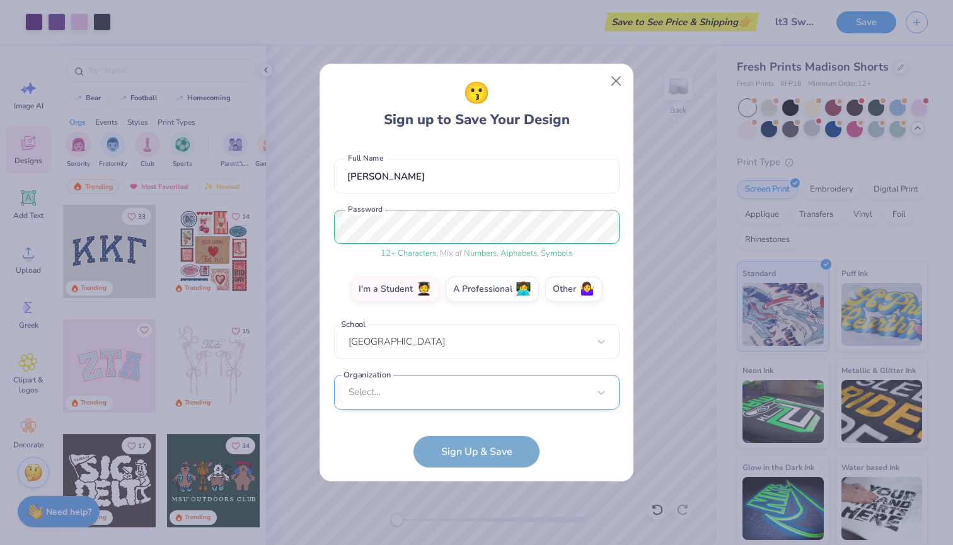
click at [390, 393] on div "Select..." at bounding box center [477, 392] width 286 height 35
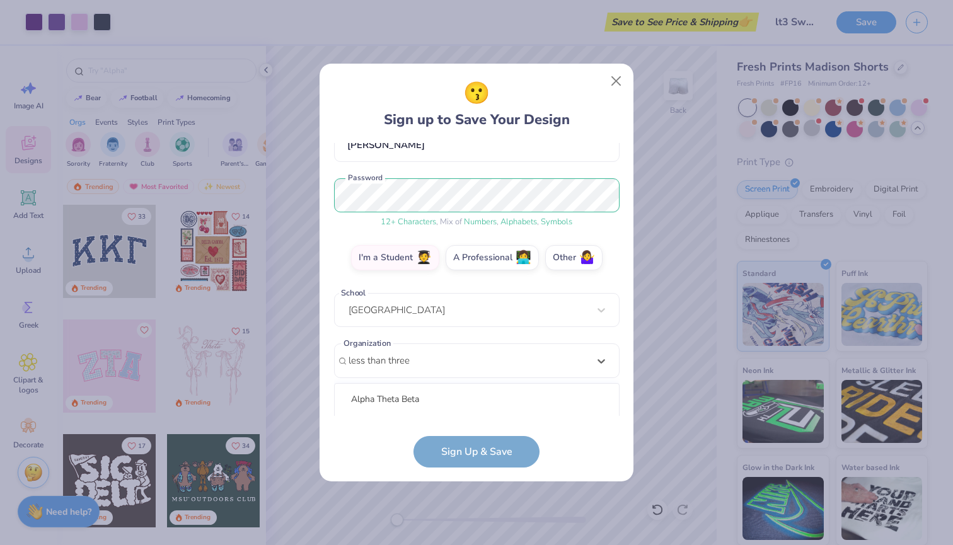
scroll to position [287, 0]
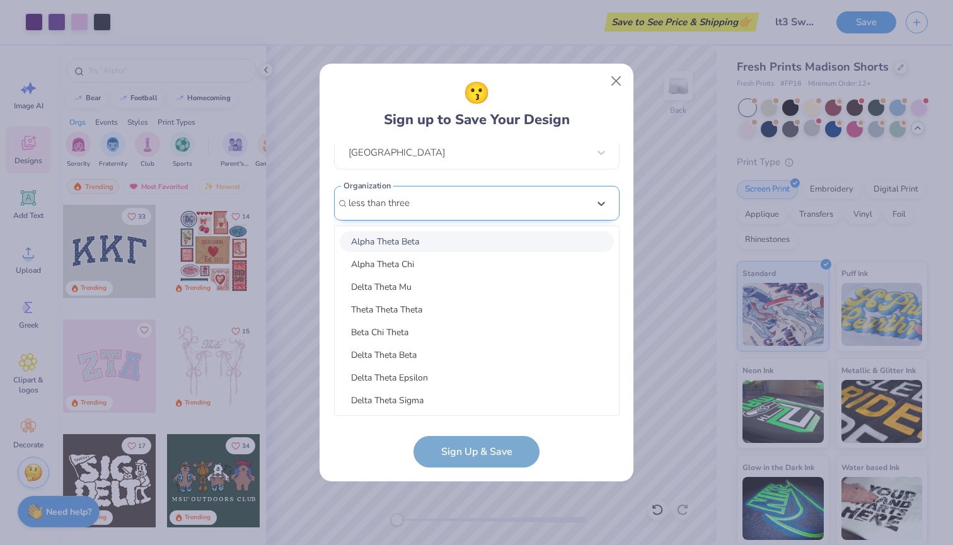
click at [376, 204] on input "less than three" at bounding box center [381, 203] width 64 height 14
click at [357, 204] on input "less than Three" at bounding box center [382, 203] width 66 height 14
type input "Less Than Three"
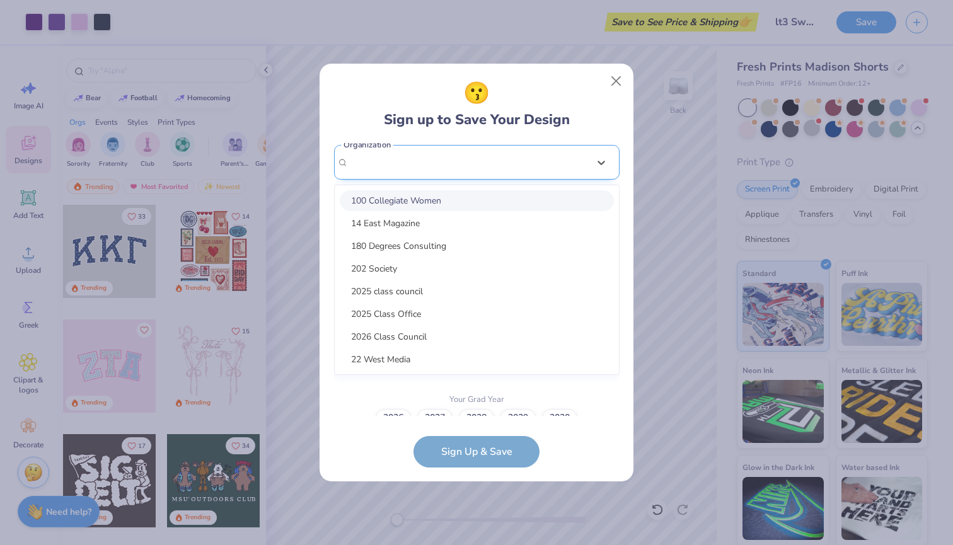
click at [459, 337] on div "option focused, 1 of 45. 45 results available. Use Up and Down to choose option…" at bounding box center [477, 260] width 286 height 230
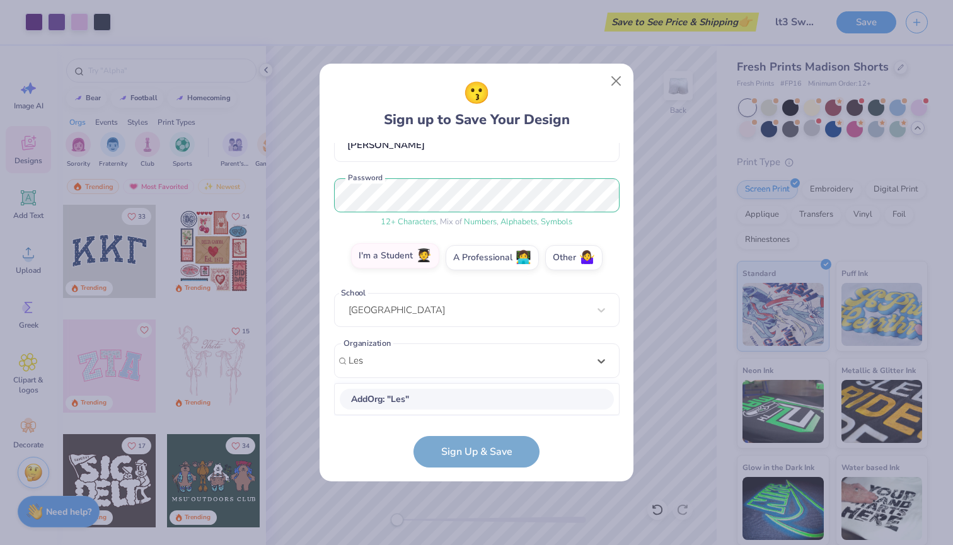
scroll to position [129, 0]
type input "Less Than Three"
click at [361, 453] on form "[EMAIL_ADDRESS][DOMAIN_NAME] Email [PHONE_NUMBER] Phone [PERSON_NAME] Full Name…" at bounding box center [477, 305] width 286 height 325
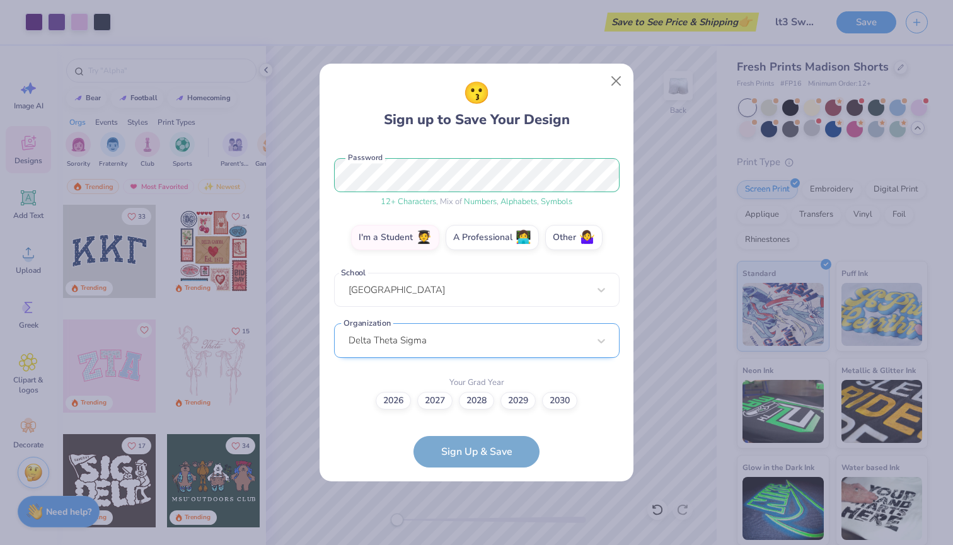
click at [438, 351] on div "Delta Theta Sigma" at bounding box center [477, 340] width 286 height 35
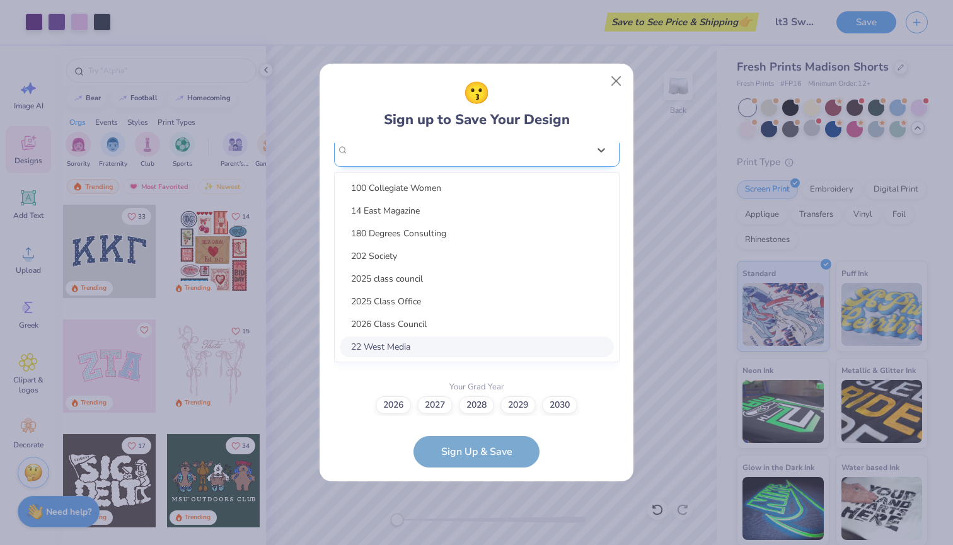
scroll to position [287, 0]
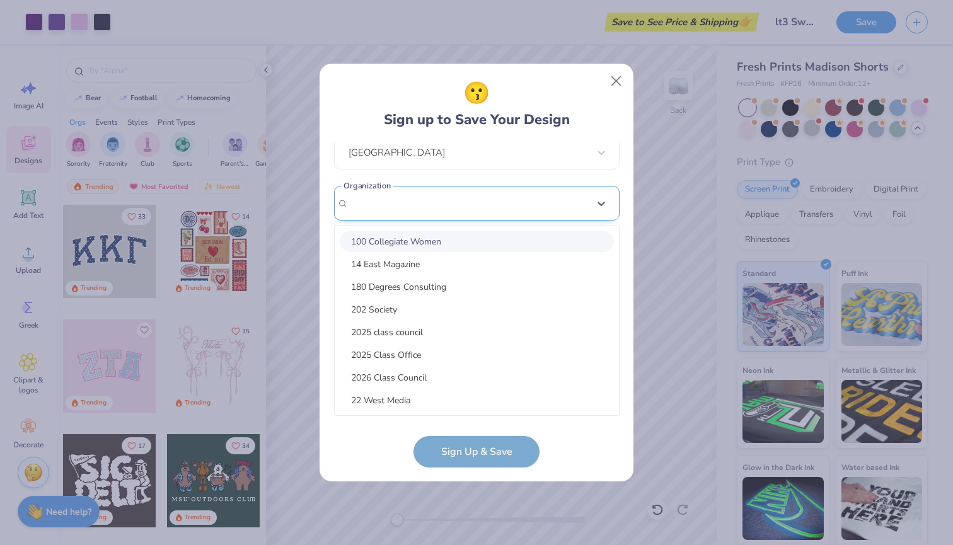
click at [448, 216] on div "Delta Theta Sigma" at bounding box center [477, 203] width 286 height 35
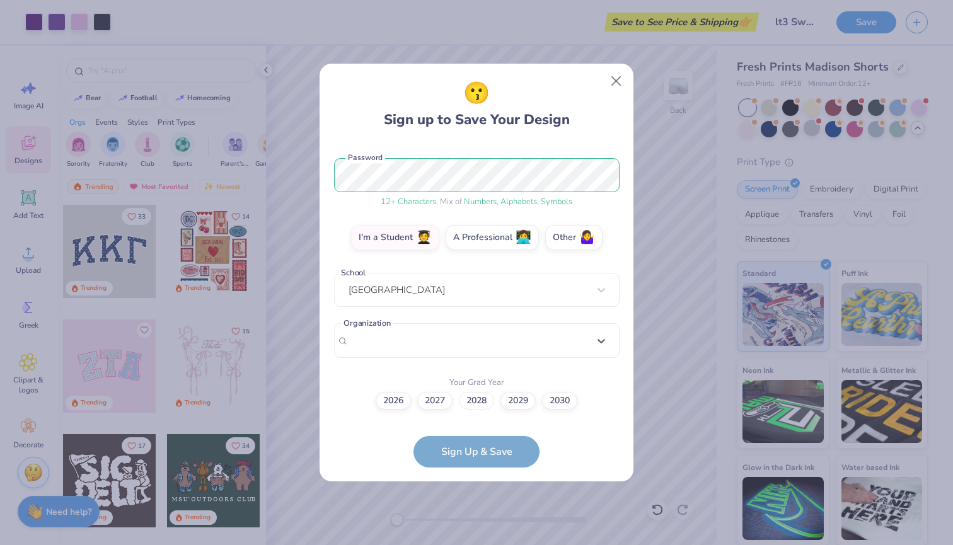
click at [484, 266] on div "[EMAIL_ADDRESS][DOMAIN_NAME] Email [PHONE_NUMBER] Phone [PERSON_NAME] Full Name…" at bounding box center [477, 279] width 286 height 273
click at [475, 398] on label "2028" at bounding box center [476, 399] width 35 height 18
click at [475, 545] on input "2028" at bounding box center [477, 551] width 8 height 8
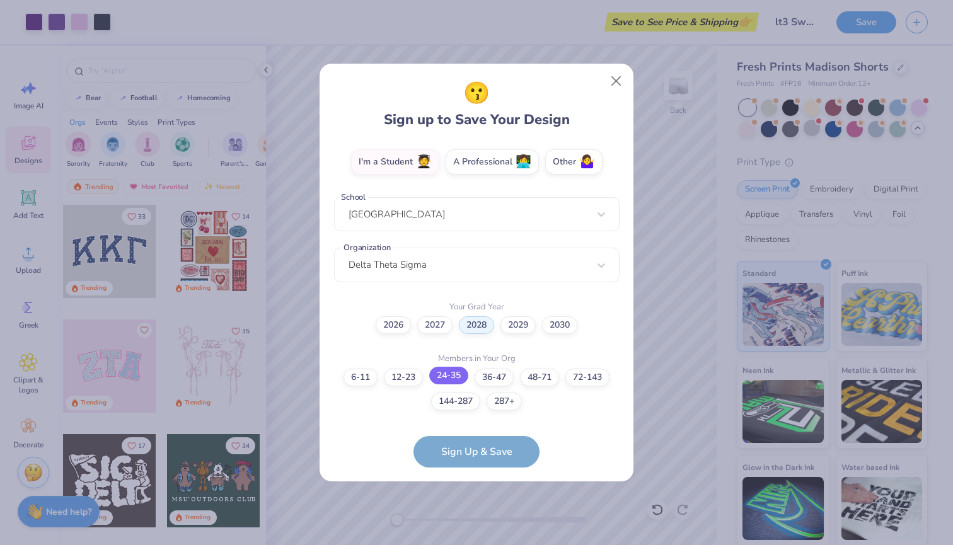
click at [449, 376] on label "24-35" at bounding box center [448, 376] width 39 height 18
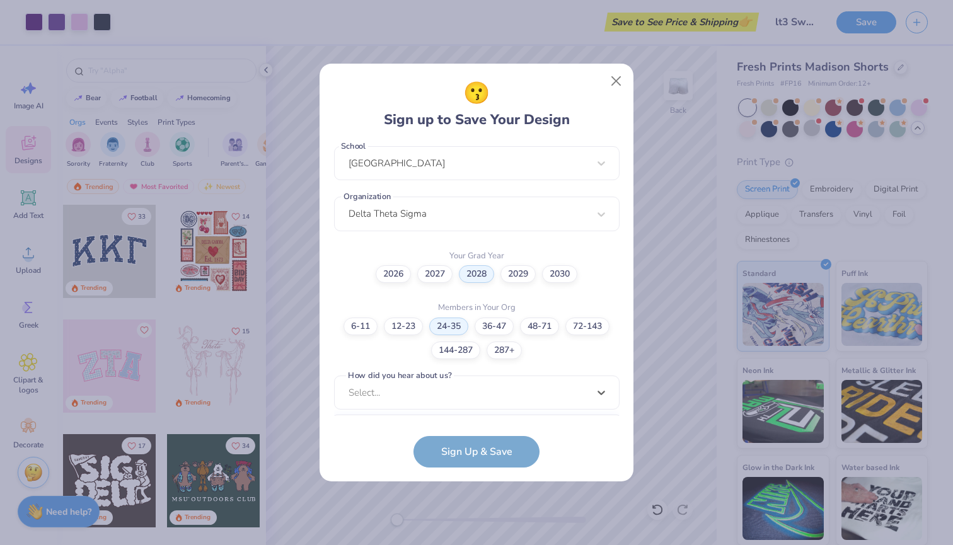
click at [434, 398] on div "option Pinterest focused, 1 of 15. 15 results available. Use Up and Down to cho…" at bounding box center [477, 491] width 286 height 230
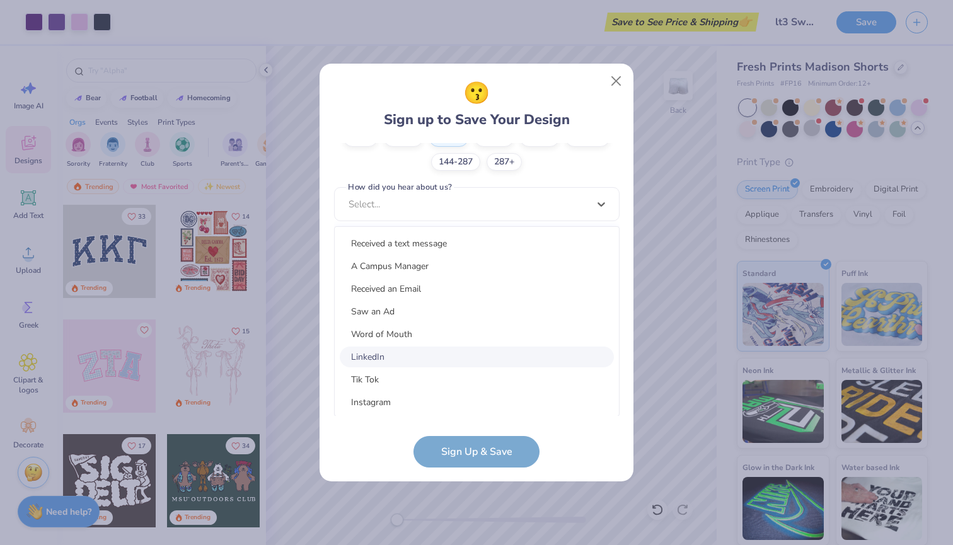
scroll to position [79, 0]
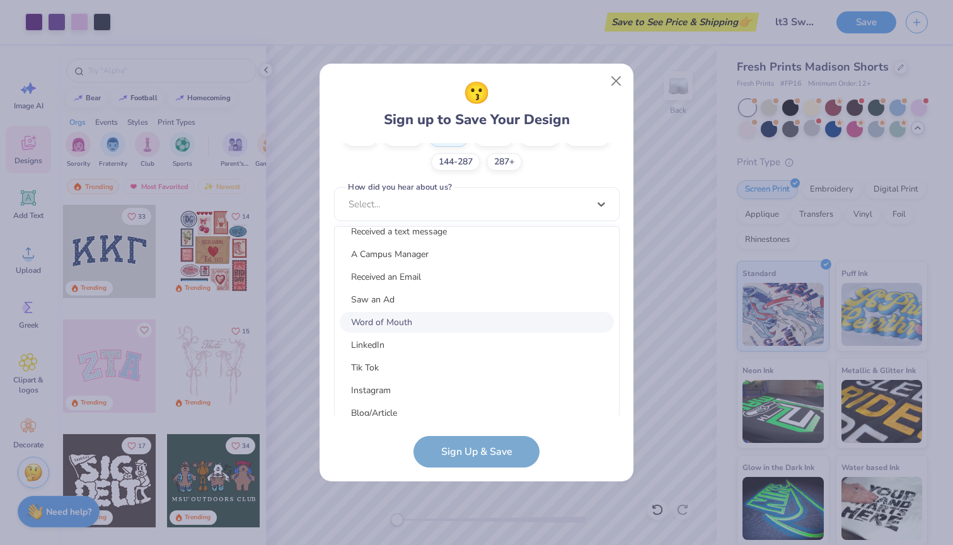
click at [399, 321] on div "Word of Mouth" at bounding box center [477, 322] width 274 height 21
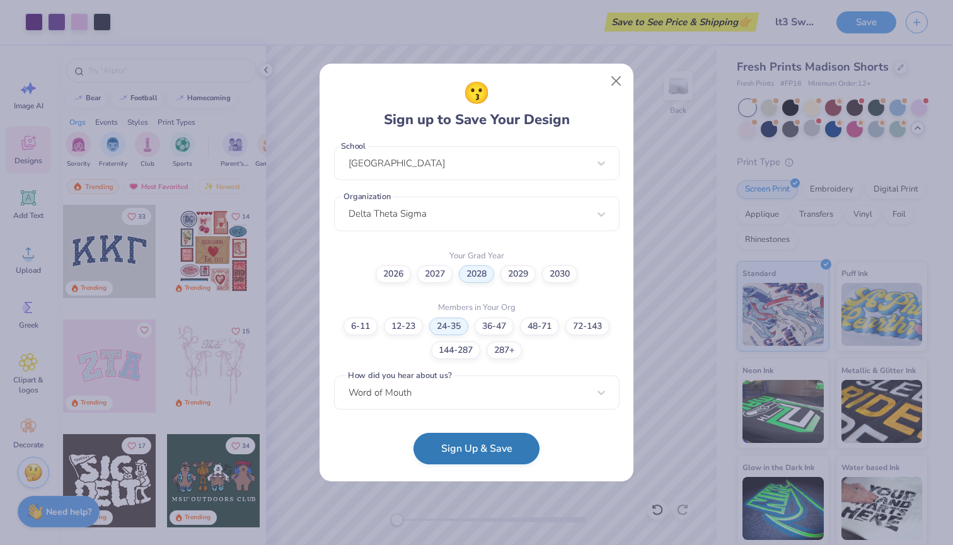
click at [451, 455] on button "Sign Up & Save" at bounding box center [477, 449] width 126 height 32
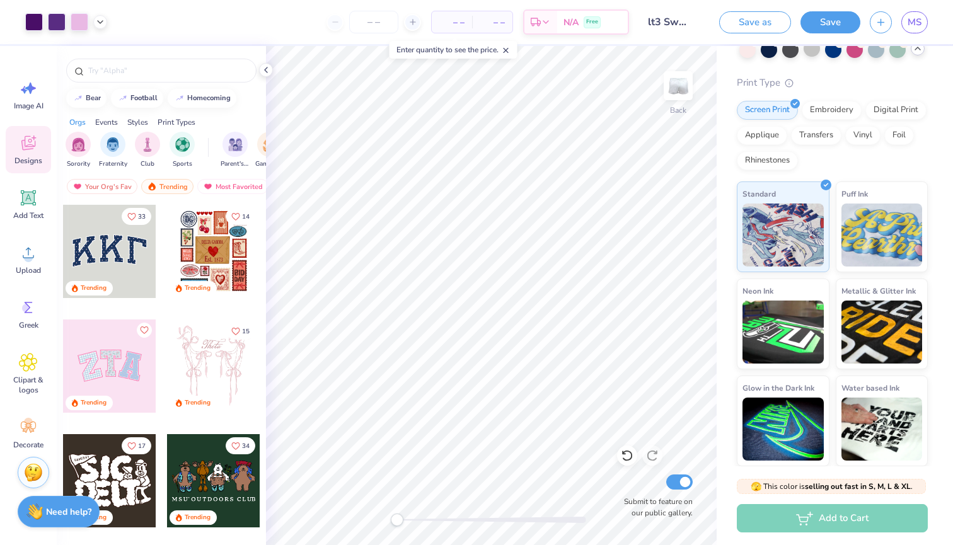
scroll to position [102, 0]
click at [801, 524] on div "Add to Cart" at bounding box center [832, 518] width 191 height 28
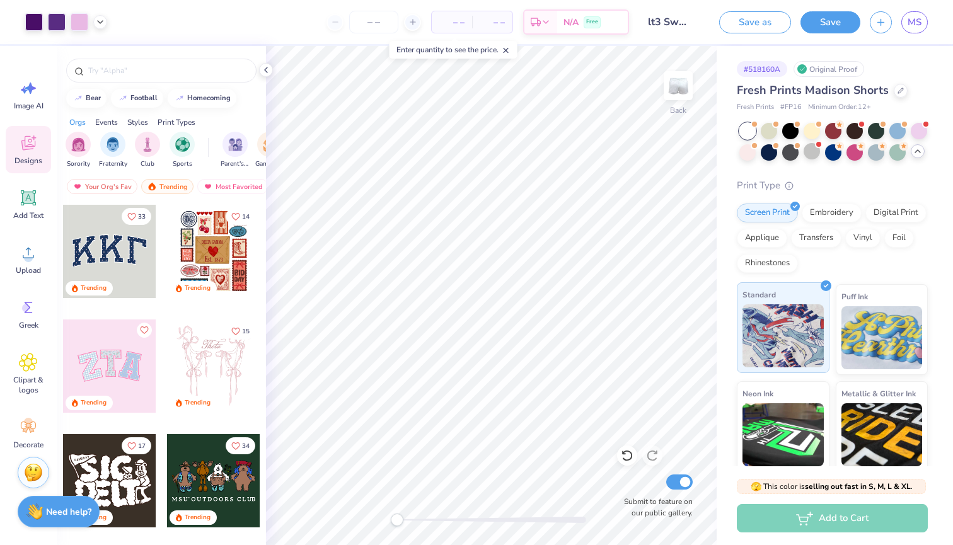
scroll to position [0, 0]
click at [458, 20] on span "– –" at bounding box center [451, 22] width 25 height 13
click at [369, 16] on input "number" at bounding box center [373, 22] width 49 height 23
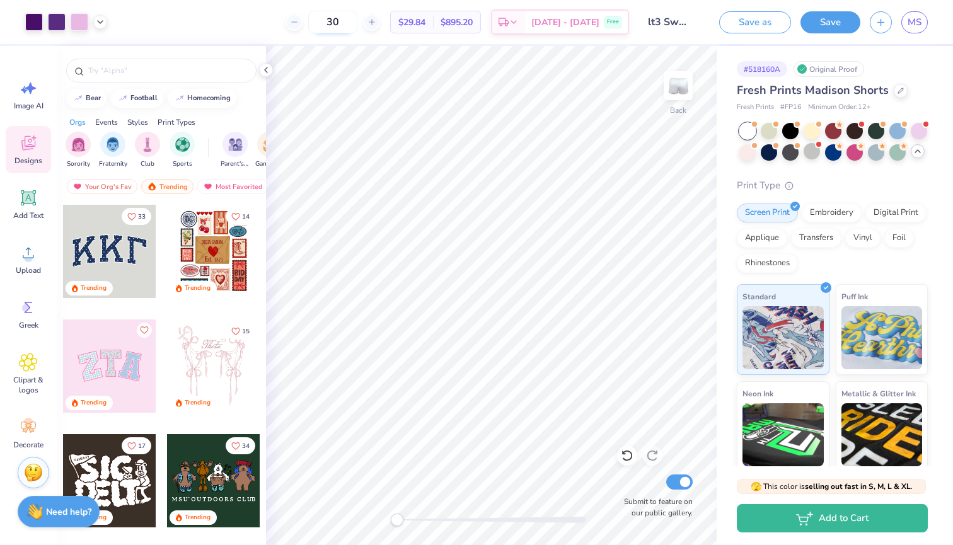
type input "3"
type input "2"
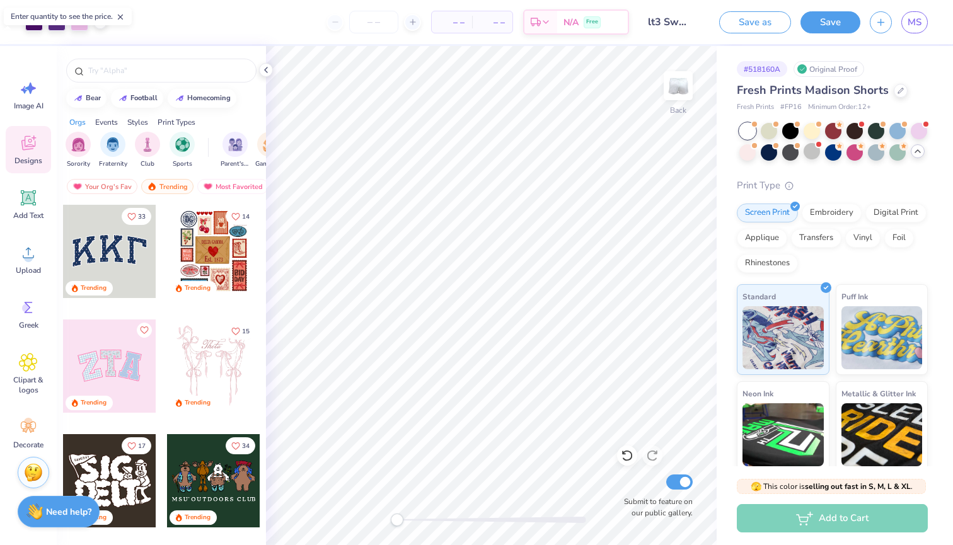
type input "1"
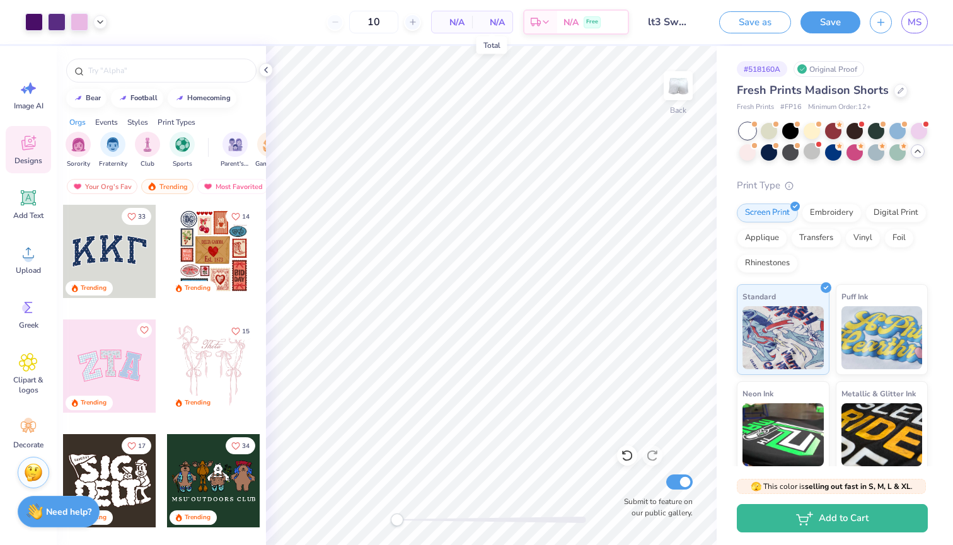
type input "1"
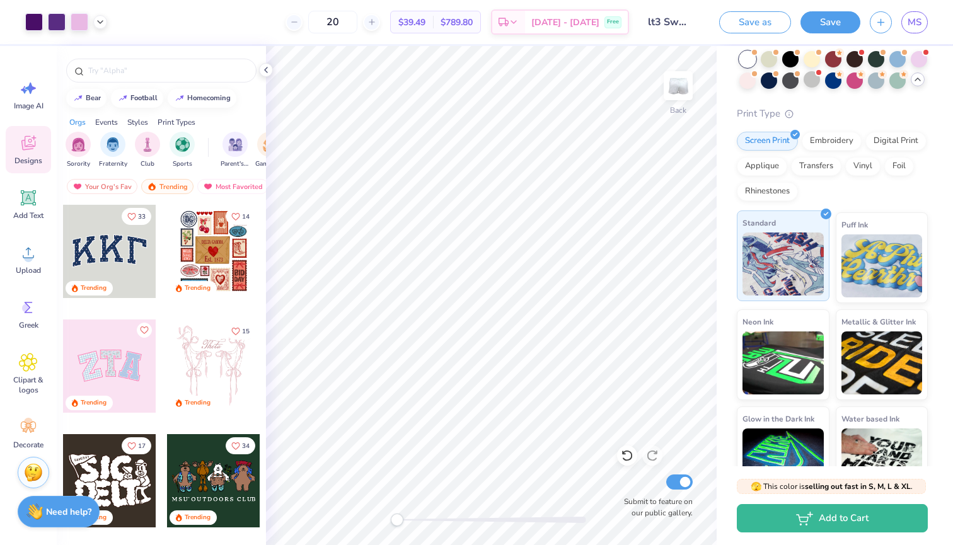
scroll to position [65, 0]
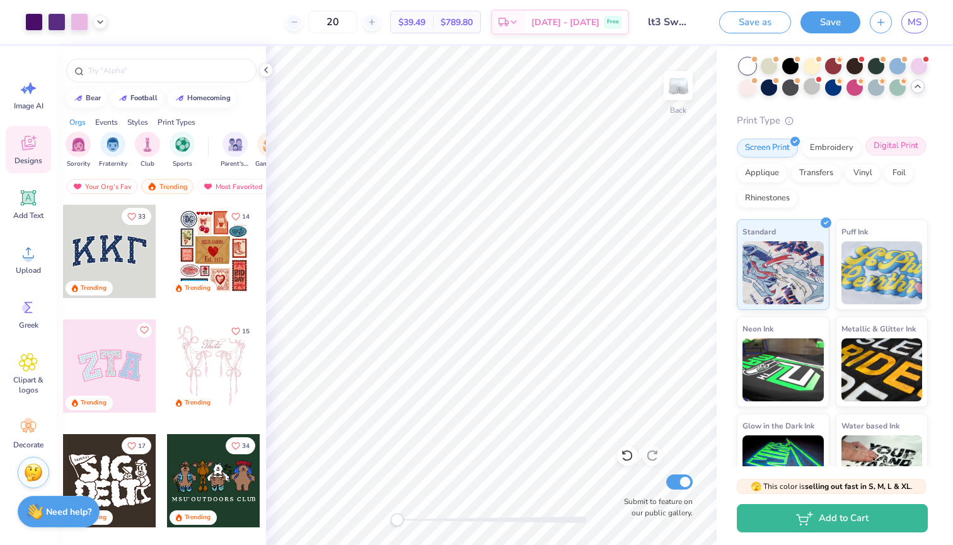
type input "20"
click at [879, 154] on div "Digital Print" at bounding box center [896, 146] width 61 height 19
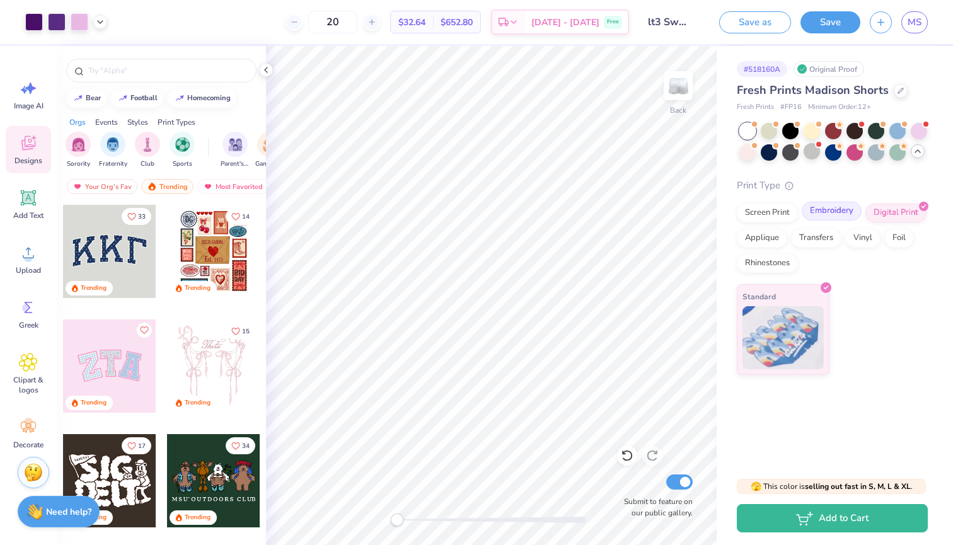
click at [818, 214] on div "Embroidery" at bounding box center [832, 211] width 60 height 19
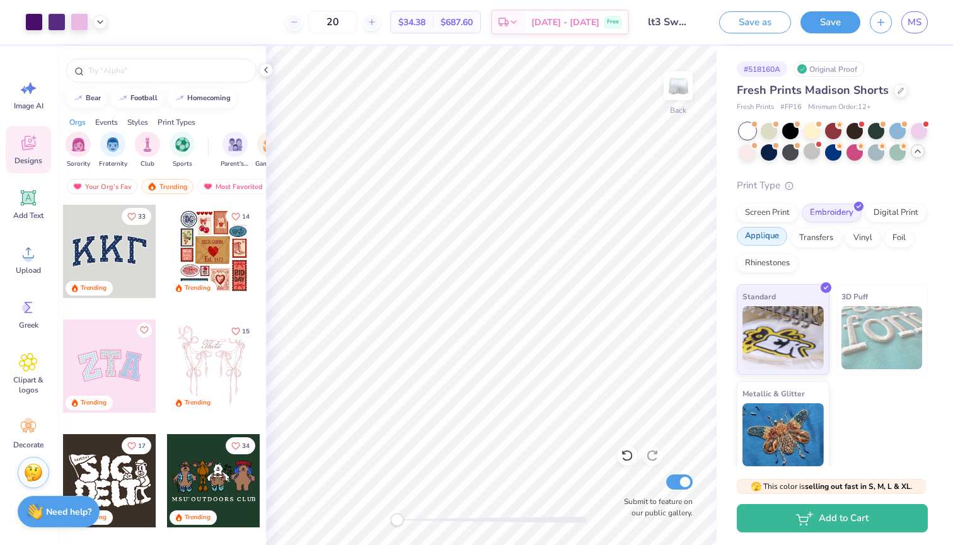
click at [770, 231] on div "Applique" at bounding box center [762, 236] width 50 height 19
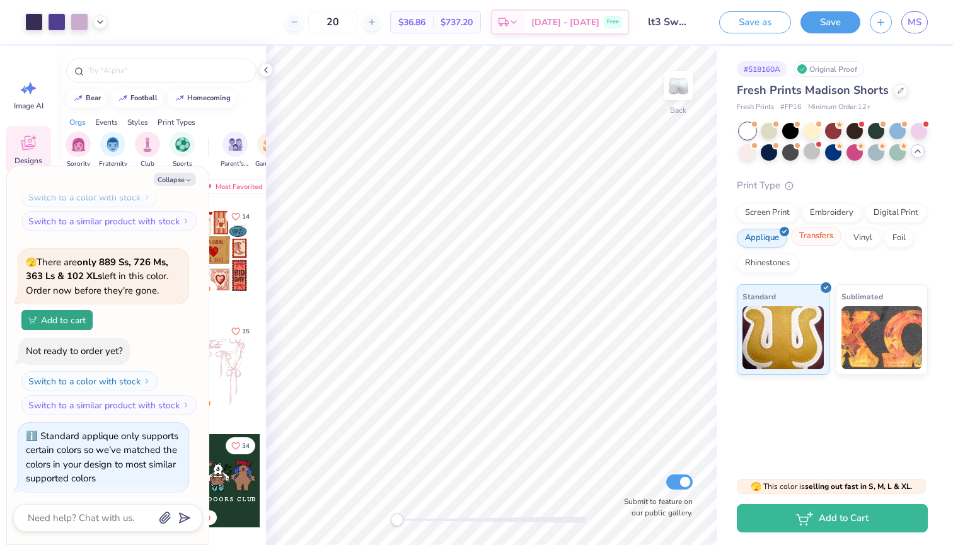
click at [818, 240] on div "Transfers" at bounding box center [816, 236] width 50 height 19
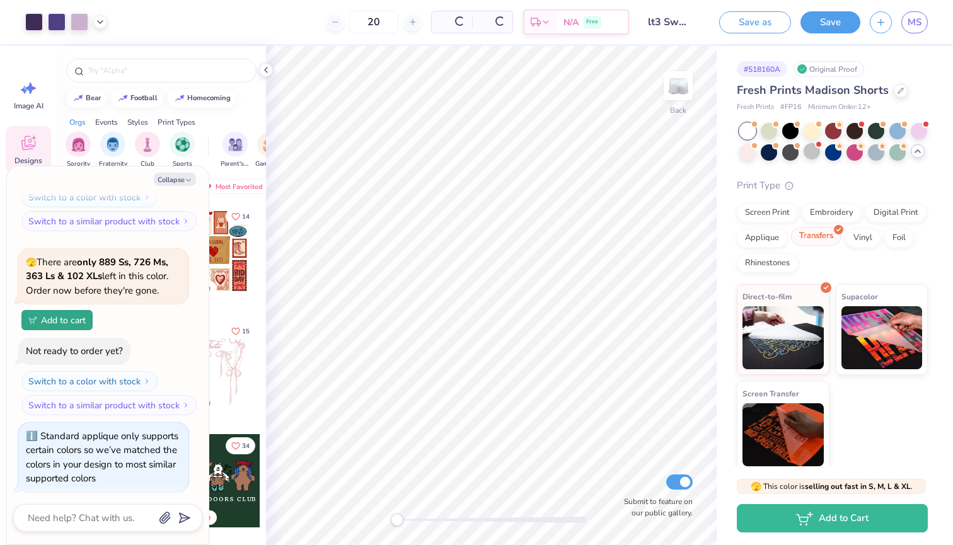
scroll to position [258, 0]
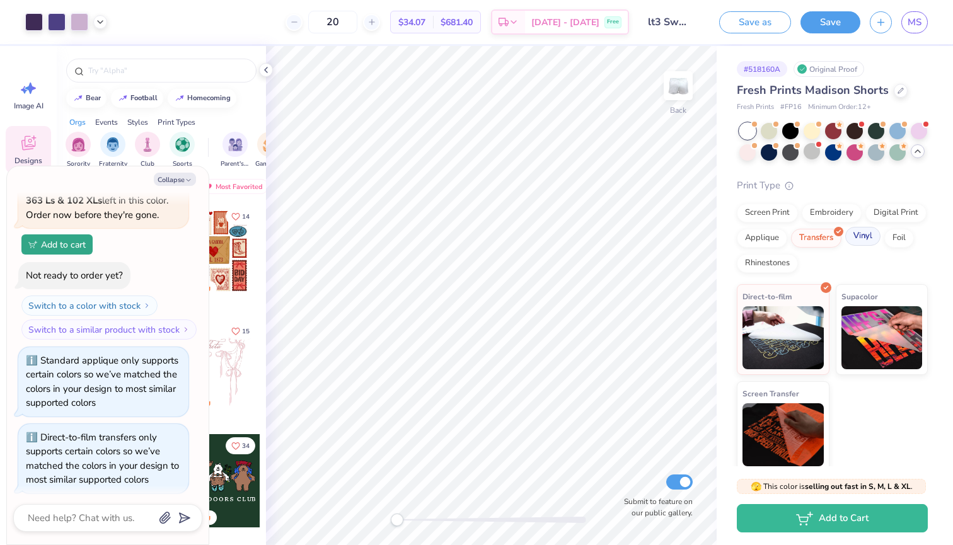
click at [869, 241] on div "Vinyl" at bounding box center [862, 236] width 35 height 19
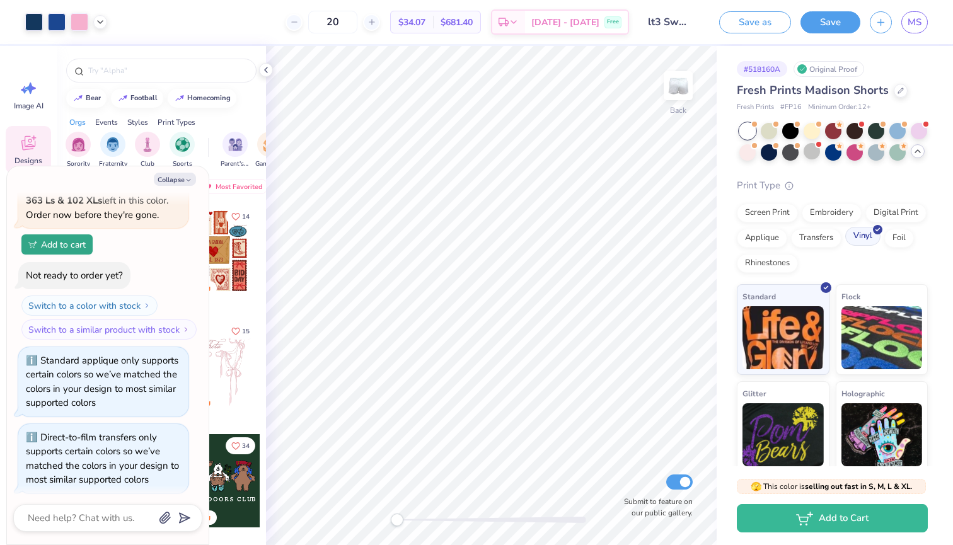
scroll to position [457, 0]
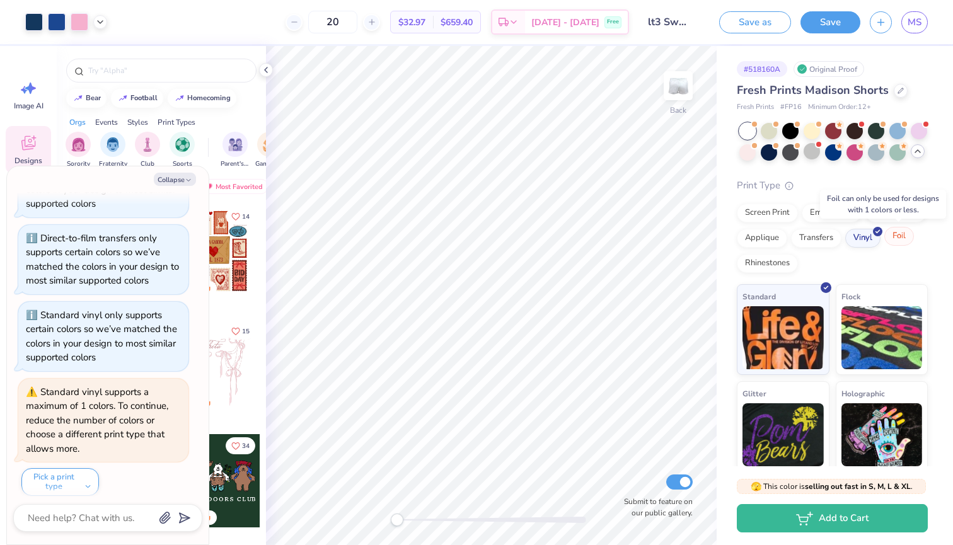
click at [906, 238] on div "Foil" at bounding box center [899, 236] width 30 height 19
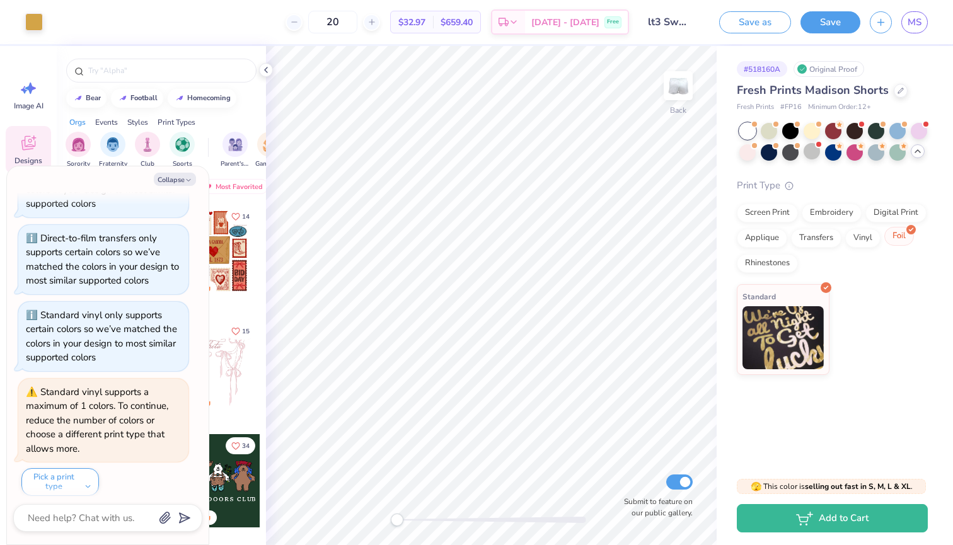
scroll to position [656, 0]
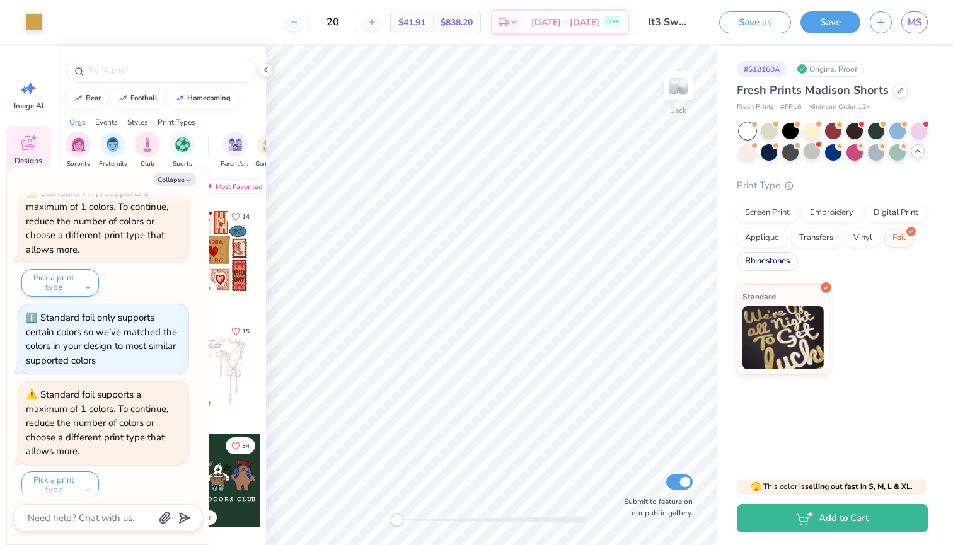
click at [757, 267] on div "Rhinestones" at bounding box center [767, 261] width 61 height 19
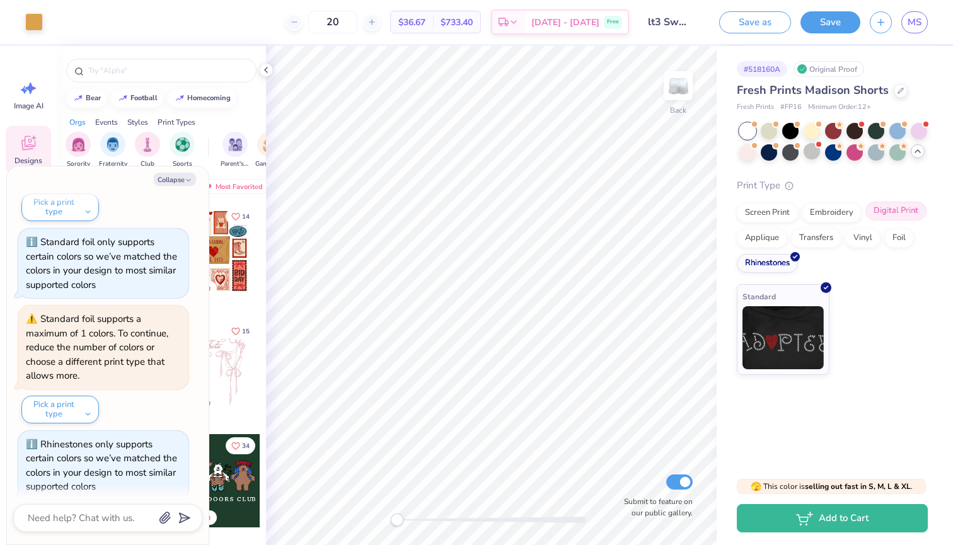
click at [888, 208] on div "Digital Print" at bounding box center [896, 211] width 61 height 19
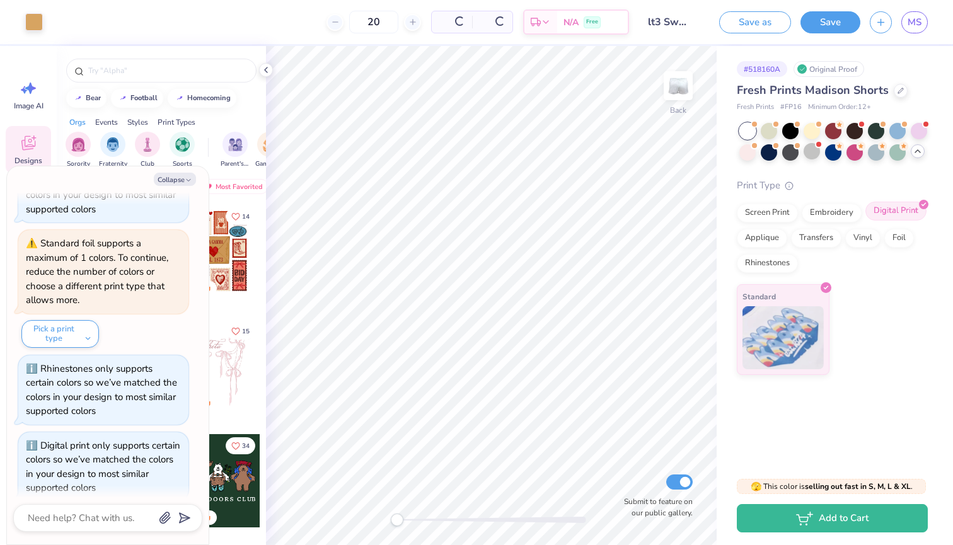
type textarea "x"
click at [355, 23] on input "20" at bounding box center [332, 22] width 49 height 23
click at [350, 23] on input "20" at bounding box center [332, 22] width 49 height 23
type input "30"
type textarea "x"
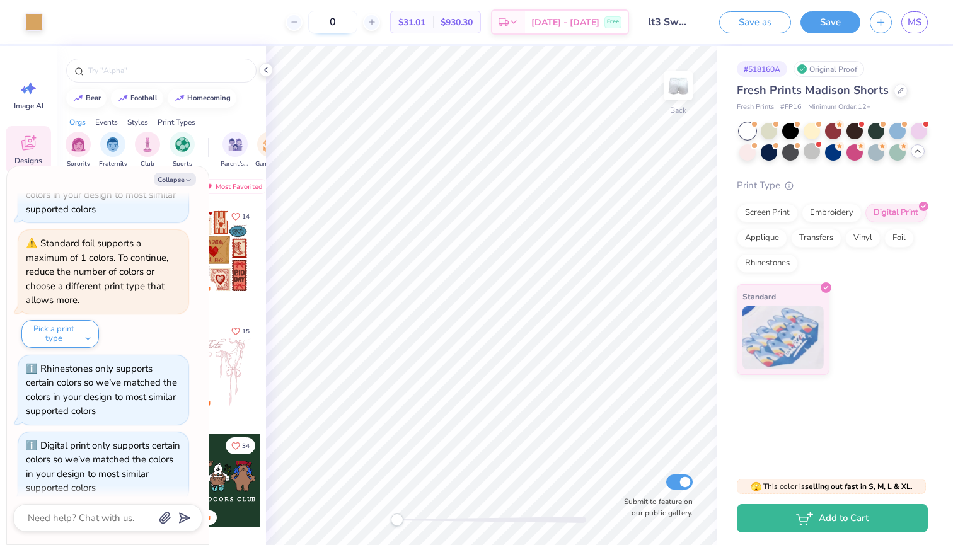
type input "40"
type textarea "x"
type input "40"
click at [767, 211] on div "Screen Print" at bounding box center [767, 211] width 61 height 19
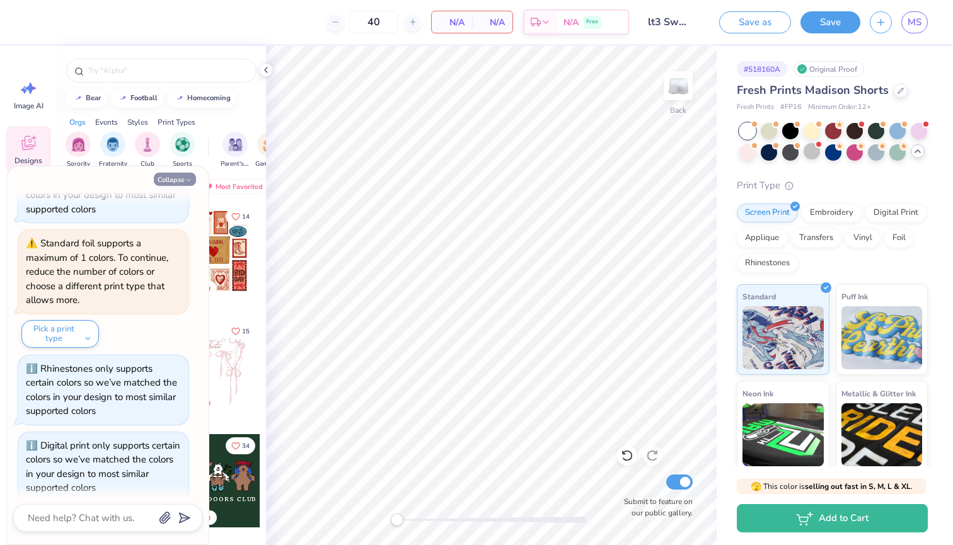
click at [170, 175] on button "Collapse" at bounding box center [175, 179] width 42 height 13
type textarea "x"
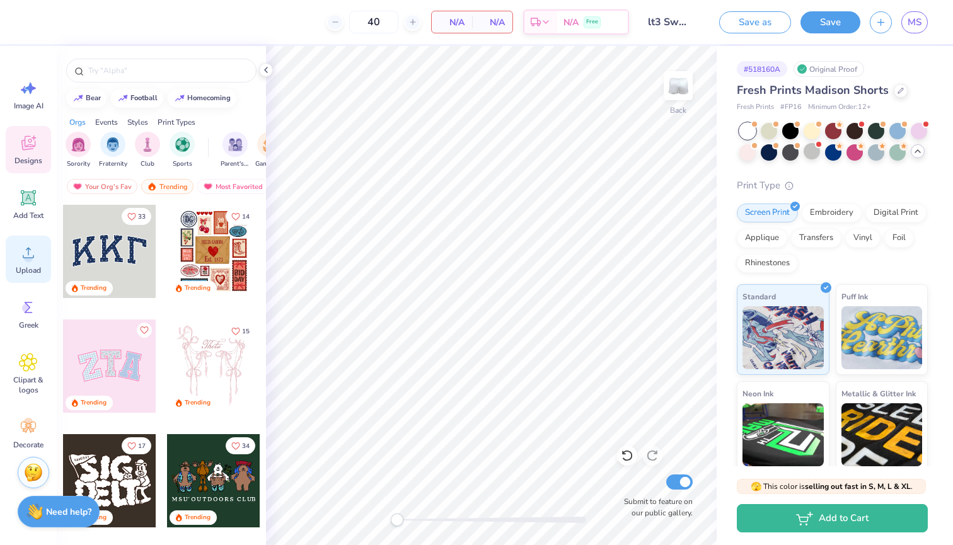
click at [25, 267] on span "Upload" at bounding box center [28, 270] width 25 height 10
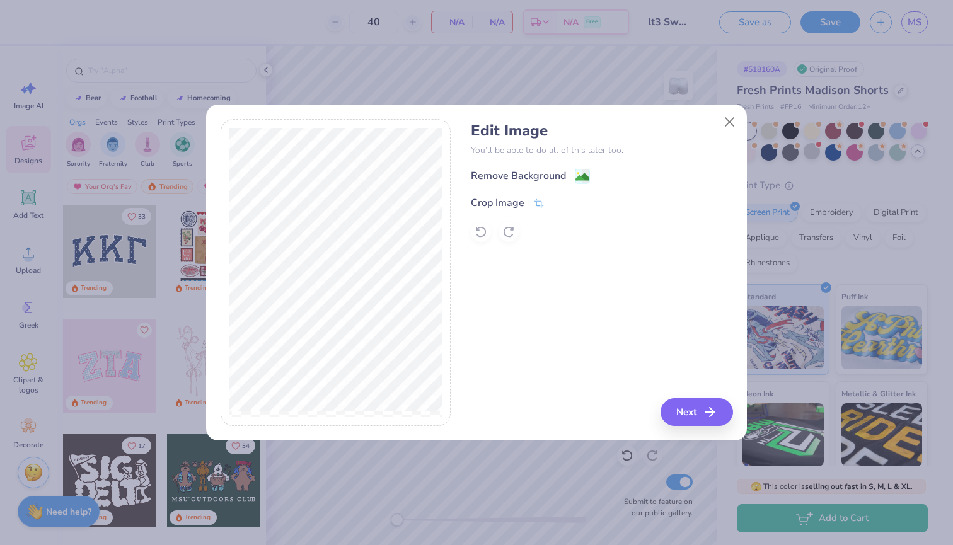
click at [550, 168] on div "Remove Background" at bounding box center [602, 176] width 262 height 16
click at [545, 177] on div "Remove Background" at bounding box center [518, 177] width 95 height 15
click at [707, 406] on icon "button" at bounding box center [713, 412] width 15 height 15
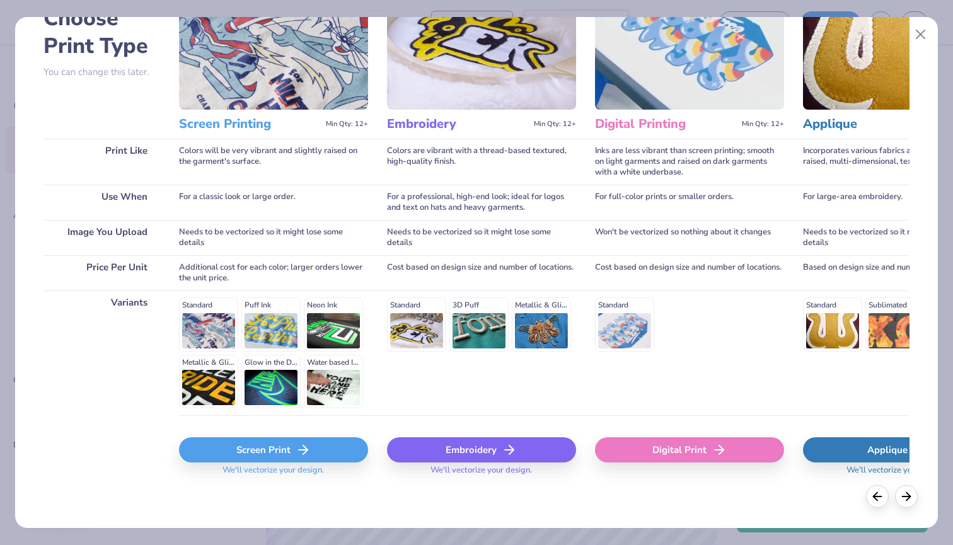
scroll to position [83, 0]
click at [263, 453] on div "Screen Print" at bounding box center [273, 450] width 189 height 25
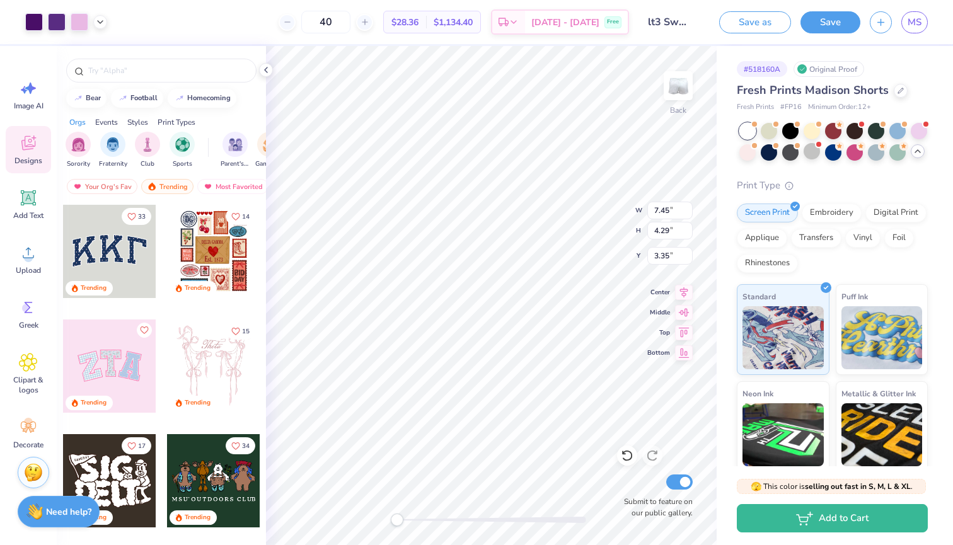
type input "4.38"
type input "2.52"
type input "2.89"
type input "1.66"
type input "6.21"
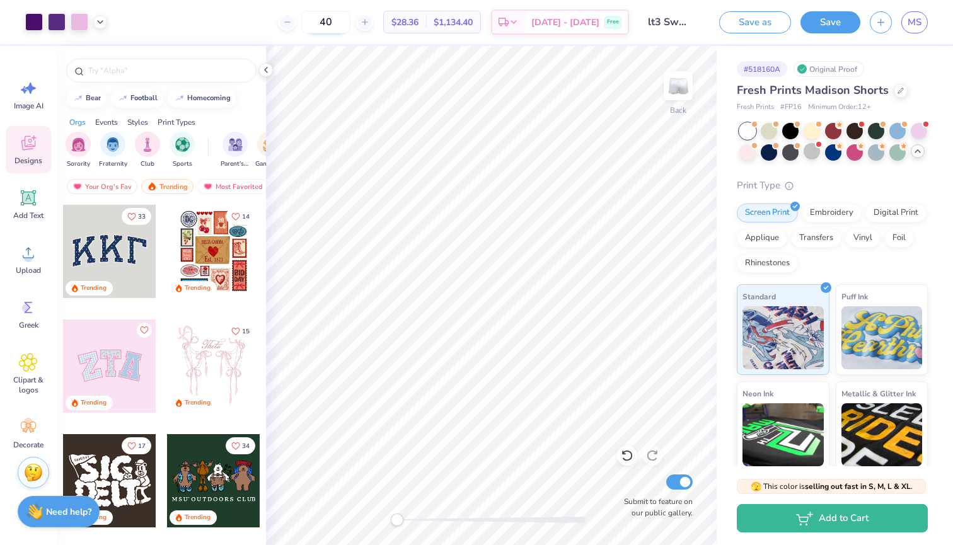
click at [341, 21] on input "40" at bounding box center [325, 22] width 49 height 23
type input "30"
type textarea "x"
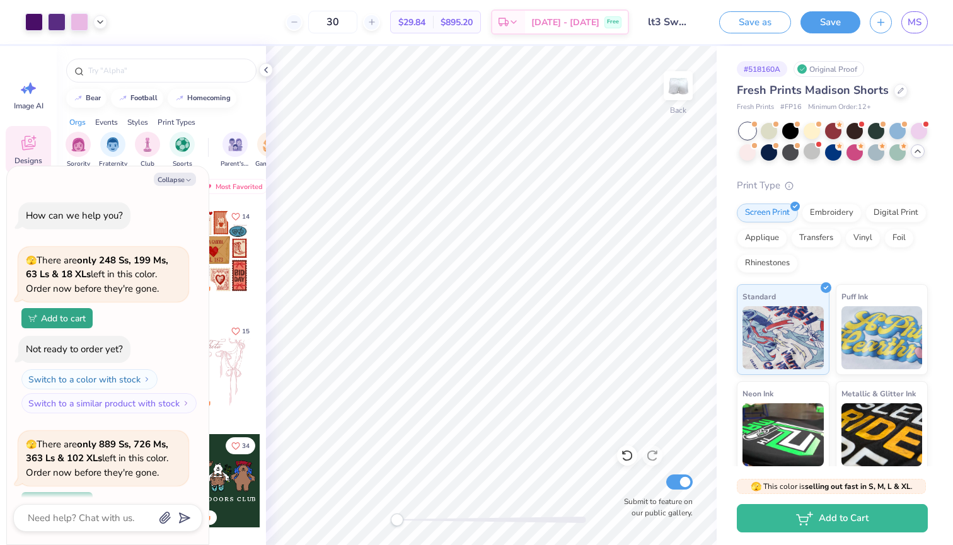
scroll to position [874, 0]
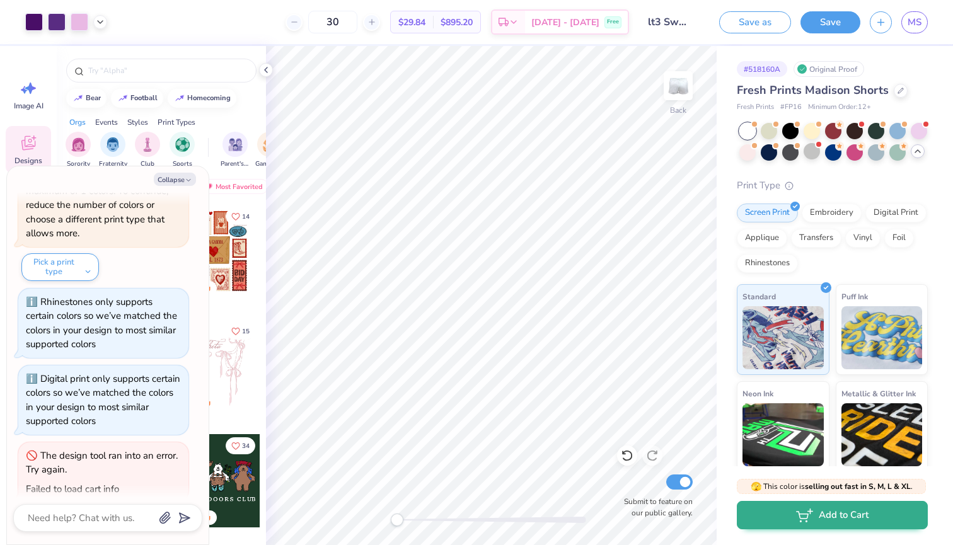
type input "30"
click at [811, 521] on icon "button" at bounding box center [804, 516] width 17 height 14
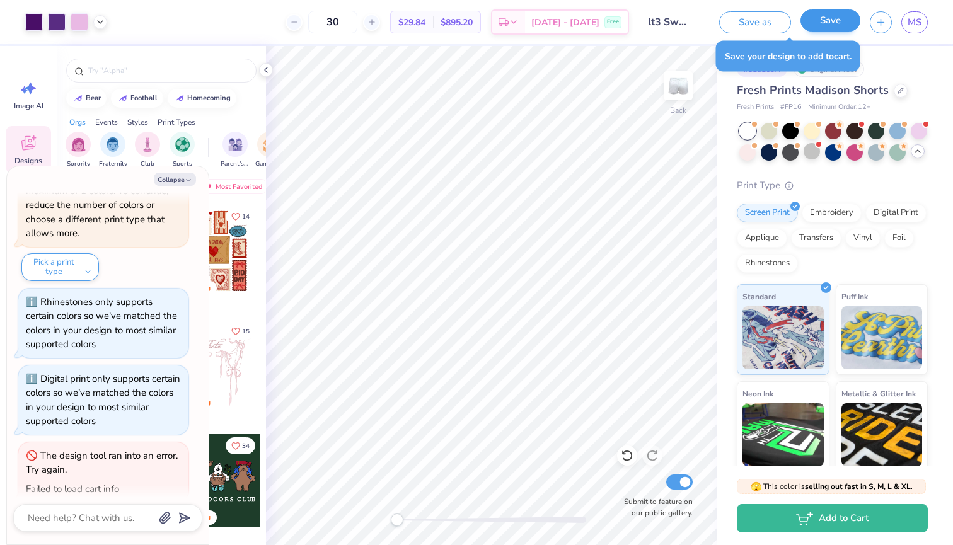
click at [809, 23] on button "Save" at bounding box center [831, 20] width 60 height 22
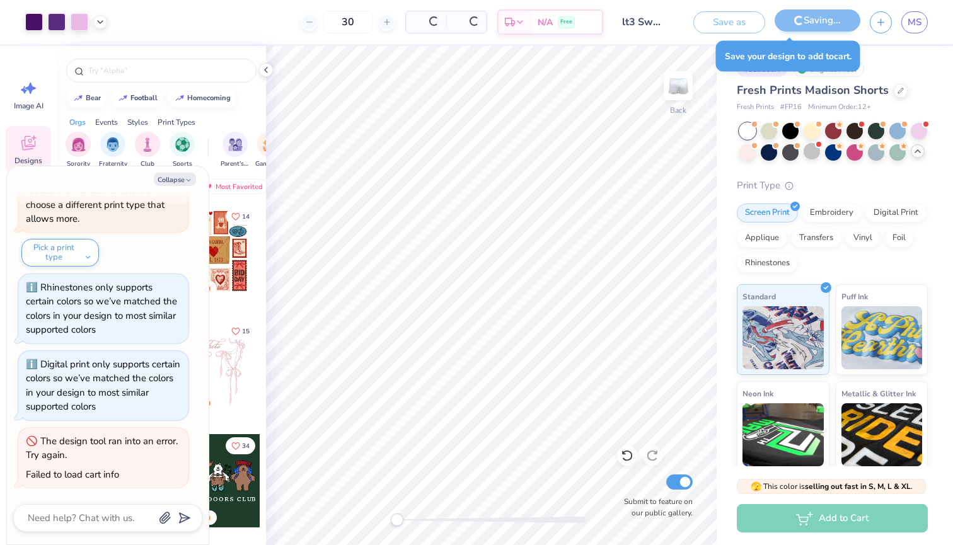
scroll to position [834, 0]
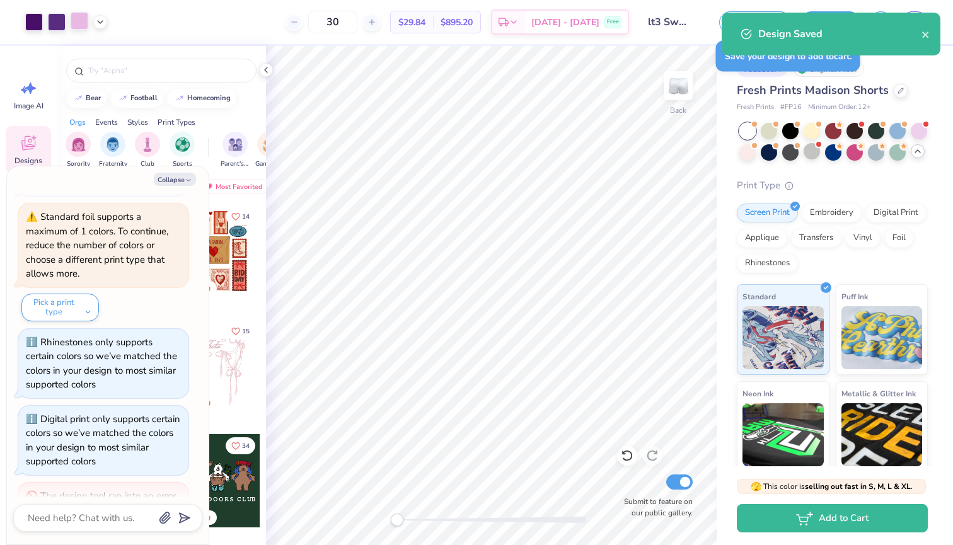
type textarea "x"
click at [103, 17] on icon at bounding box center [100, 21] width 10 height 10
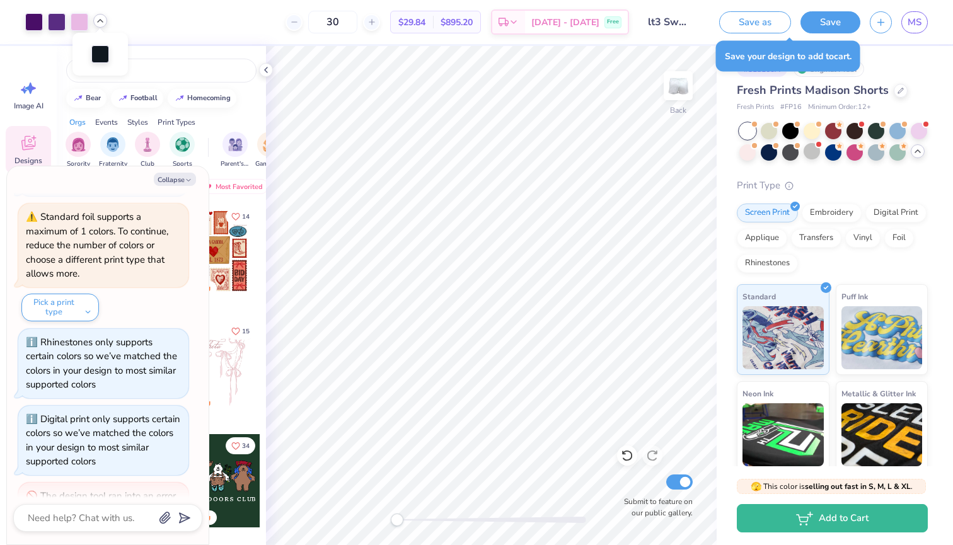
click at [103, 17] on icon at bounding box center [100, 21] width 10 height 10
click at [159, 30] on div "30 $29.84 Per Item $895.20 Total Est. Delivery [DATE] - [DATE] Free" at bounding box center [373, 22] width 513 height 44
